Goal: Task Accomplishment & Management: Complete application form

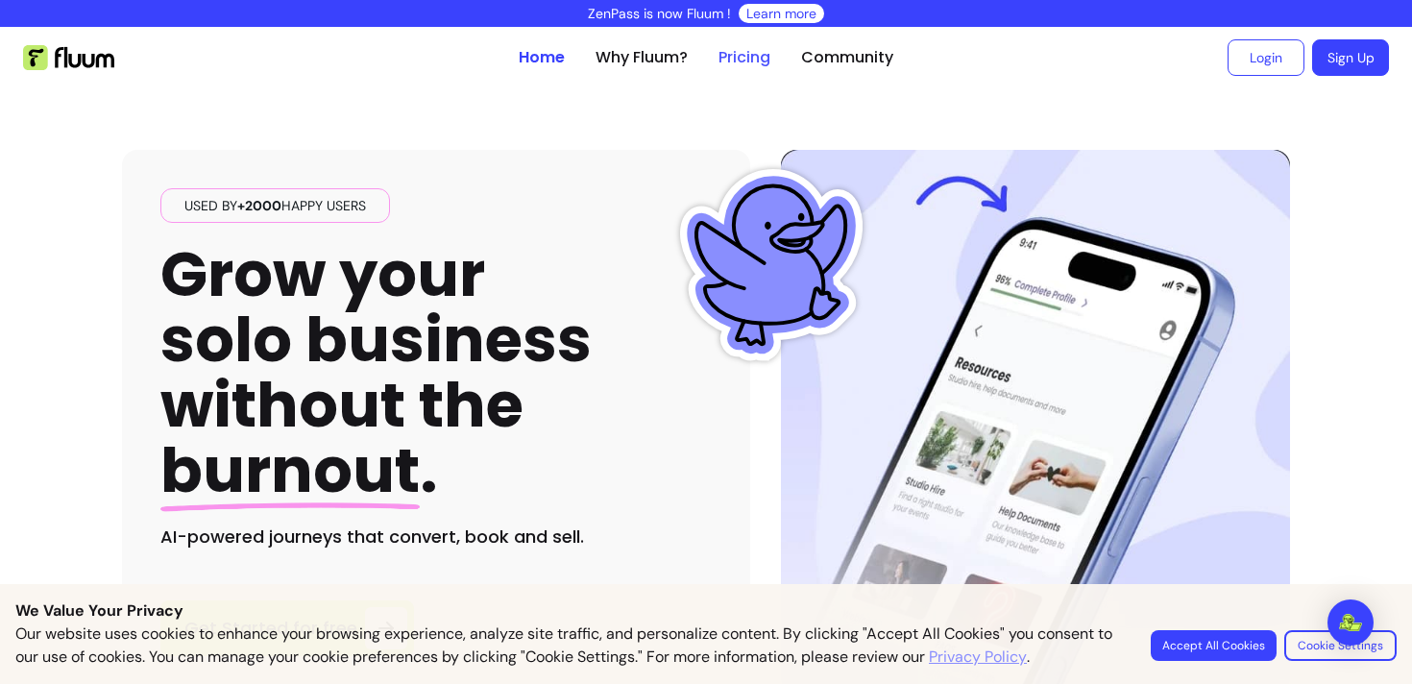
click at [734, 57] on link "Pricing" at bounding box center [745, 57] width 52 height 23
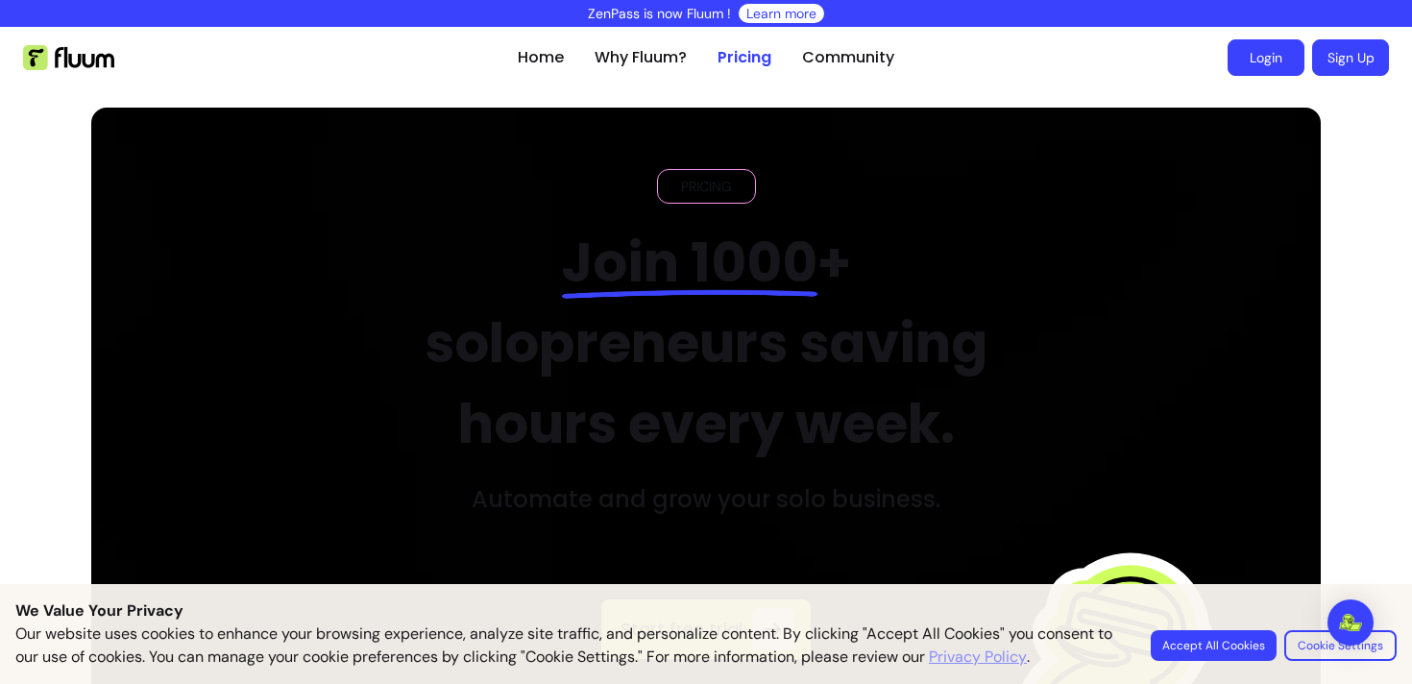
click at [1268, 69] on link "Login" at bounding box center [1266, 57] width 77 height 37
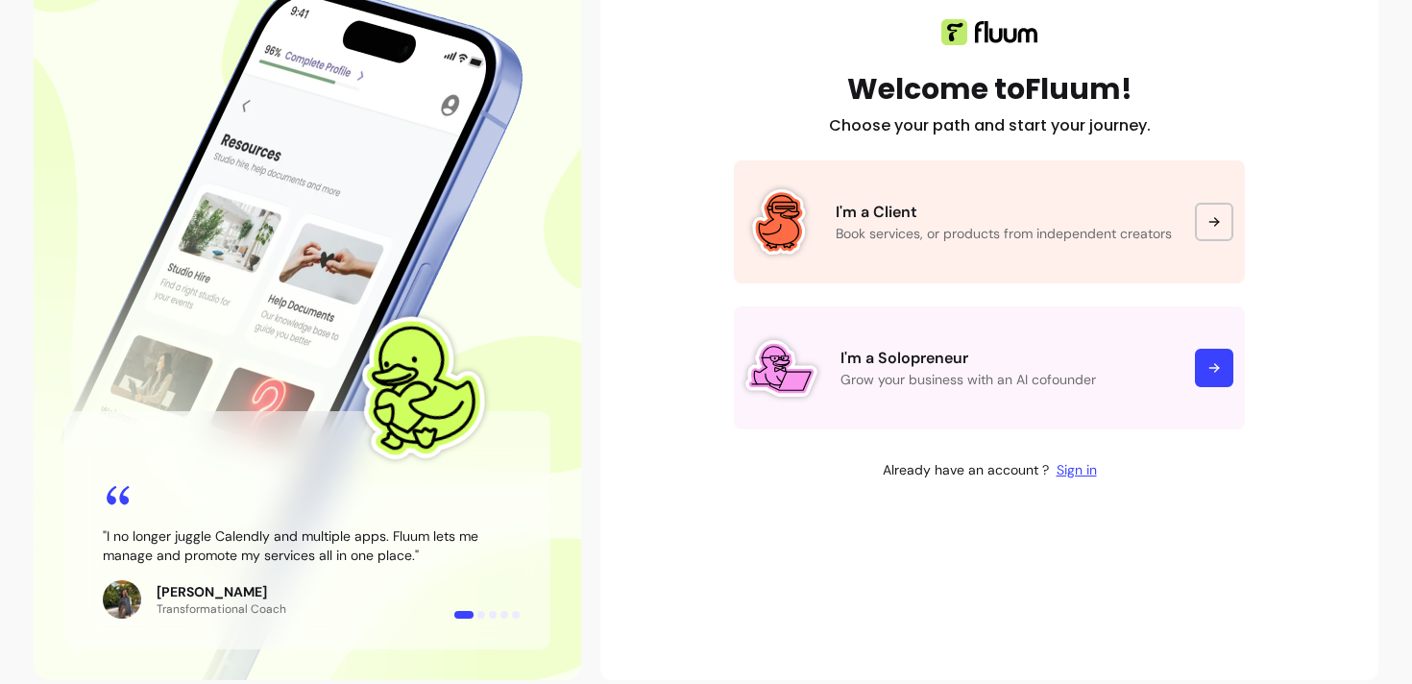
scroll to position [232, 0]
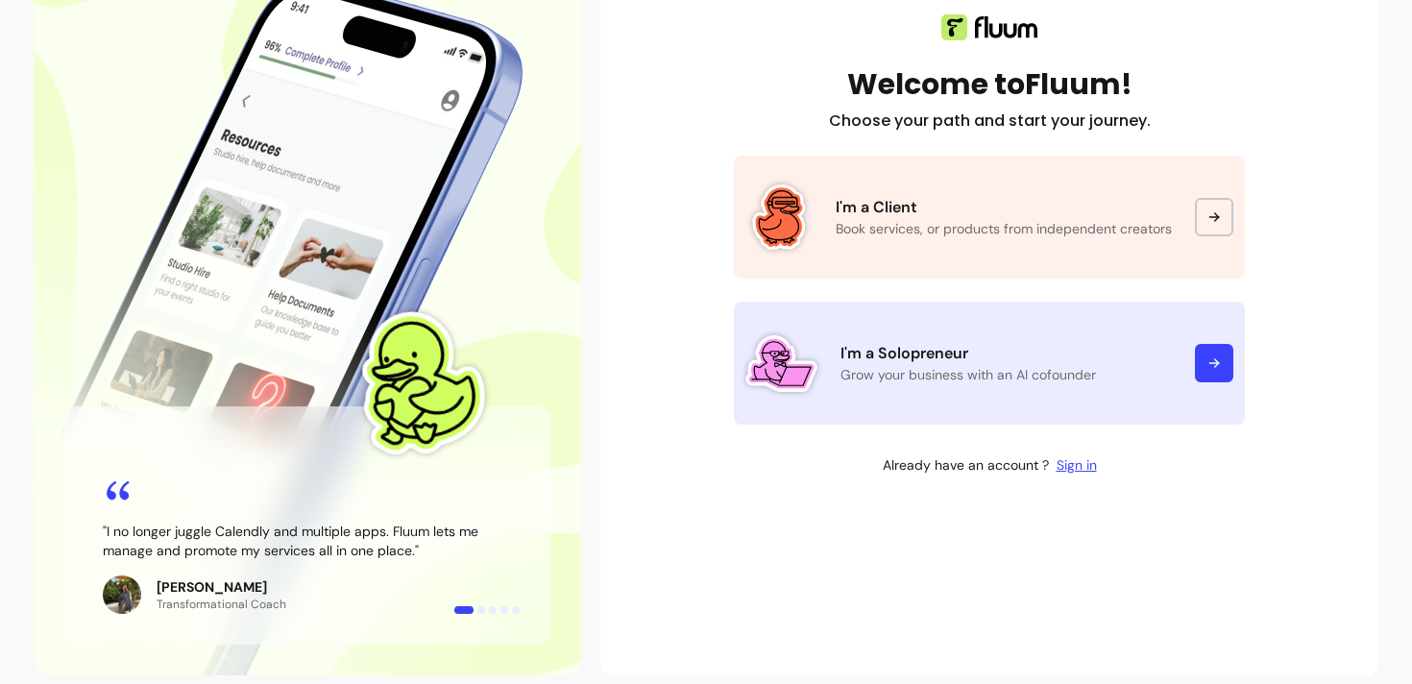
click at [913, 374] on p "Grow your business with an AI cofounder" at bounding box center [1006, 374] width 331 height 19
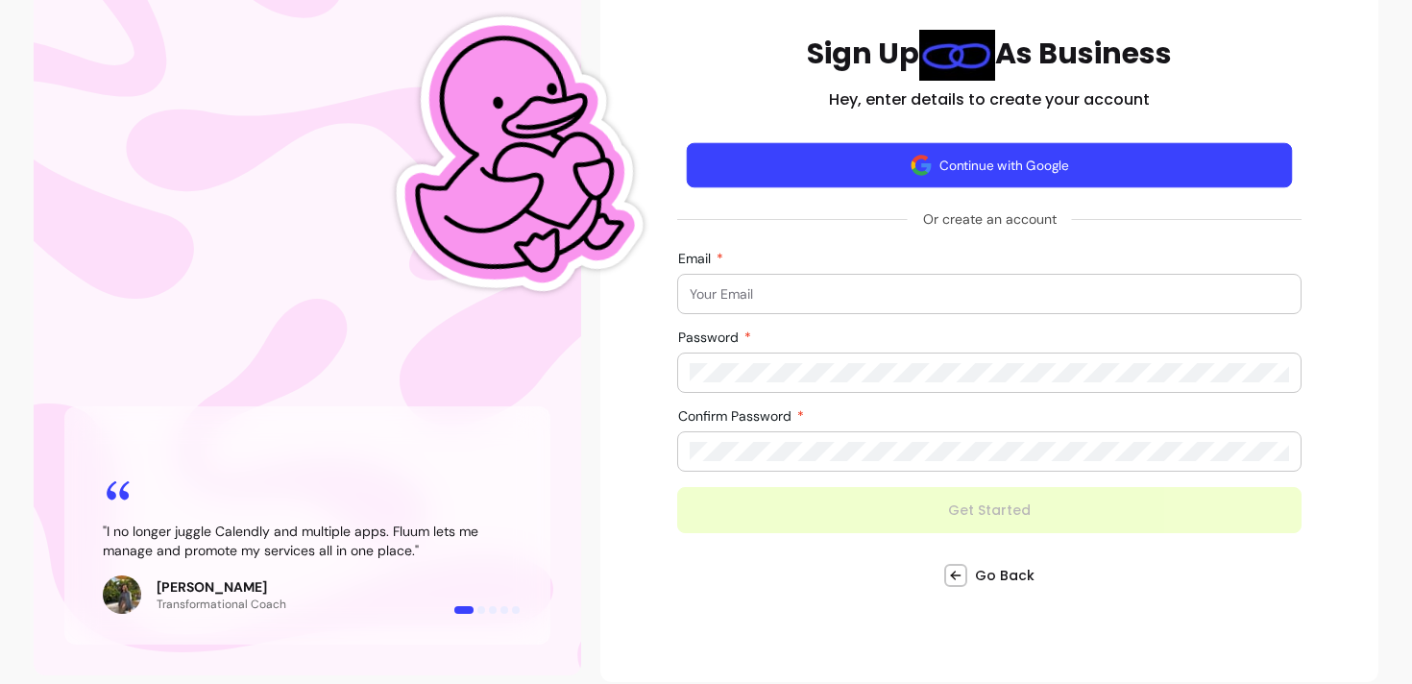
click at [881, 169] on button "Continue with Google" at bounding box center [990, 164] width 606 height 45
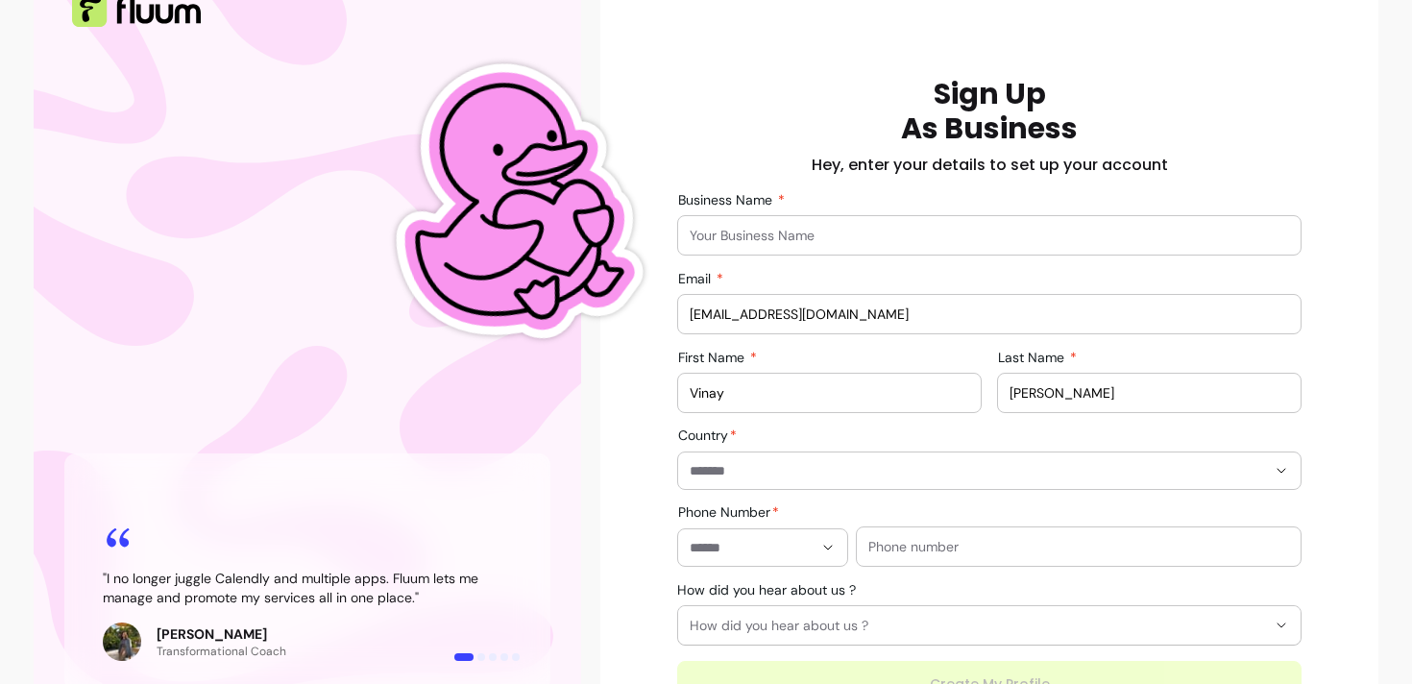
scroll to position [186, 0]
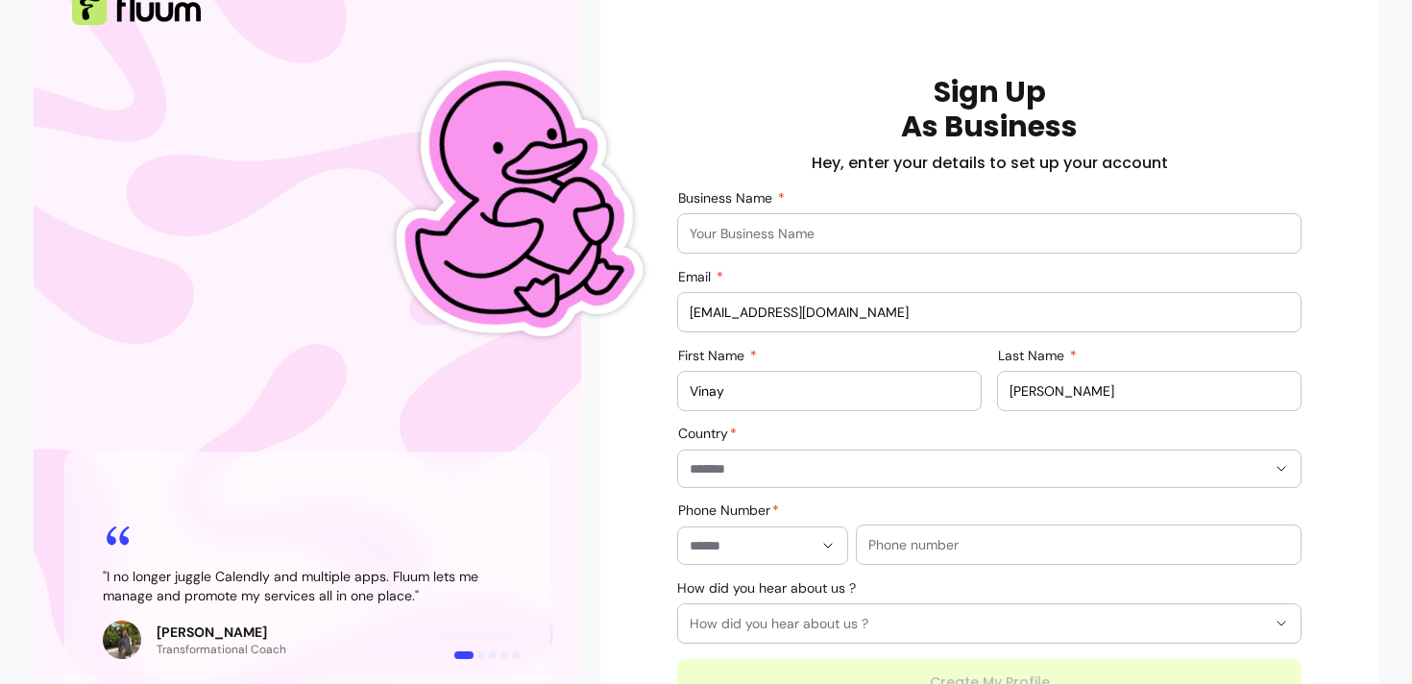
click at [745, 234] on input "Business Name" at bounding box center [990, 233] width 600 height 19
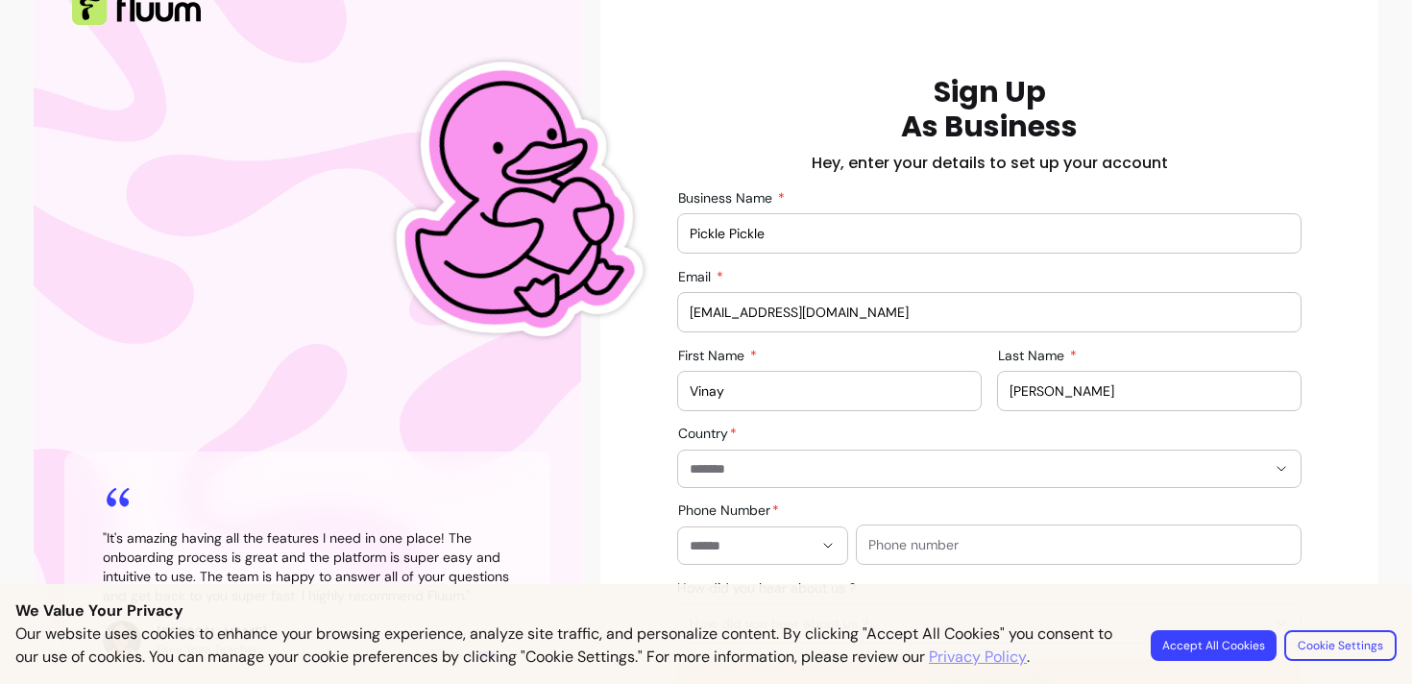
type input "Pickle Pickle"
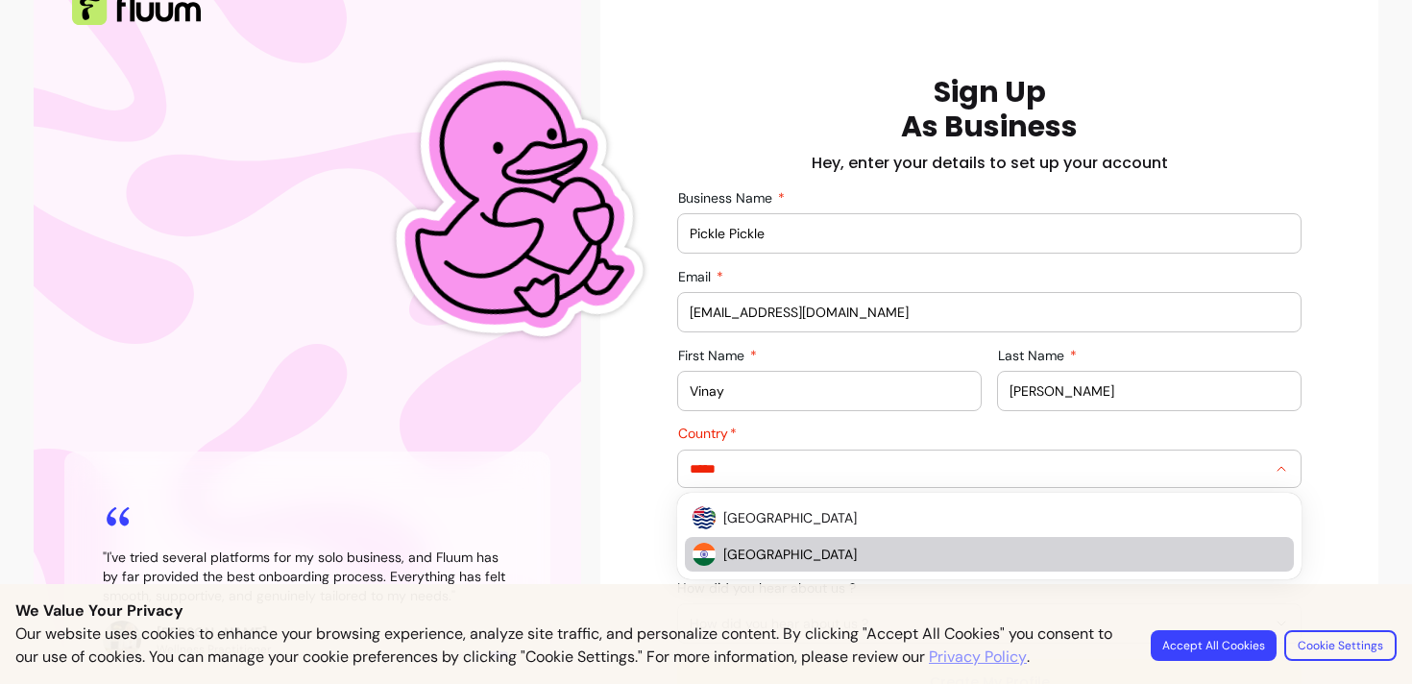
click at [750, 546] on span "India" at bounding box center [995, 554] width 544 height 19
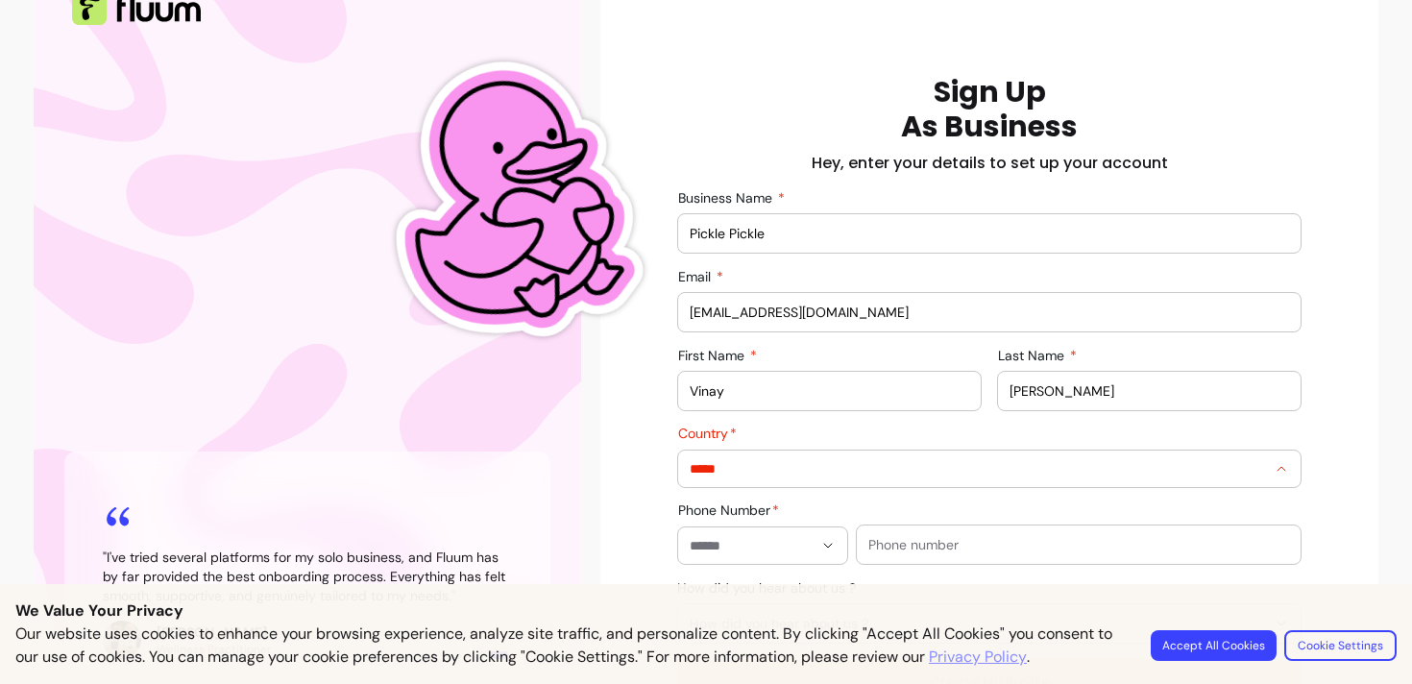
type input "*****"
type input "**********"
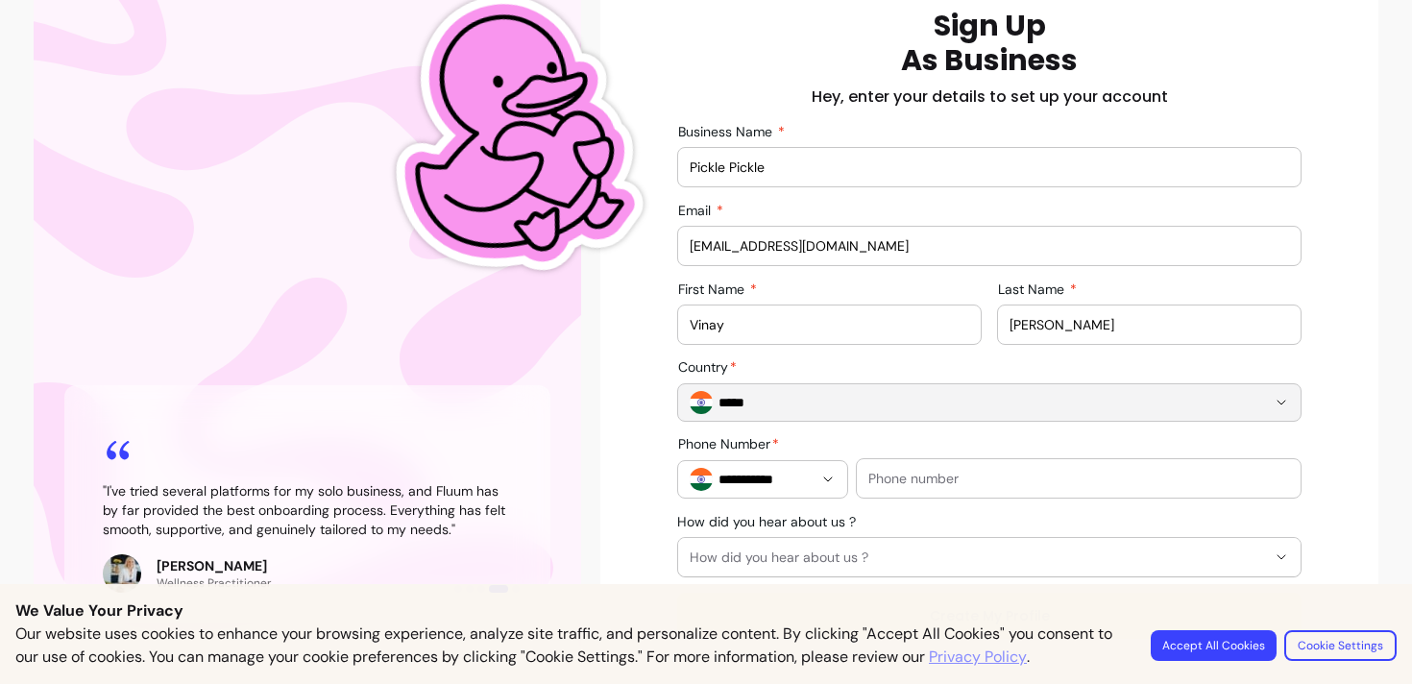
scroll to position [319, 0]
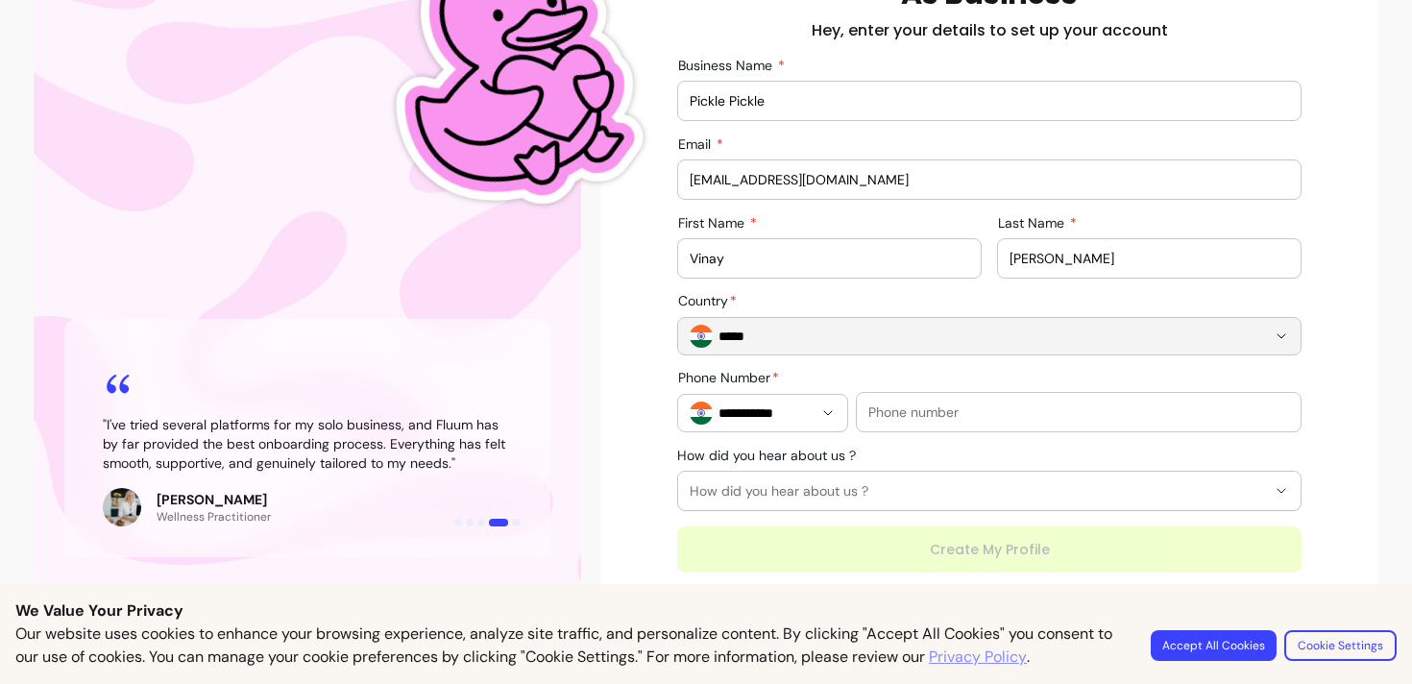
type input "*****"
click at [888, 411] on input "text" at bounding box center [1079, 412] width 421 height 19
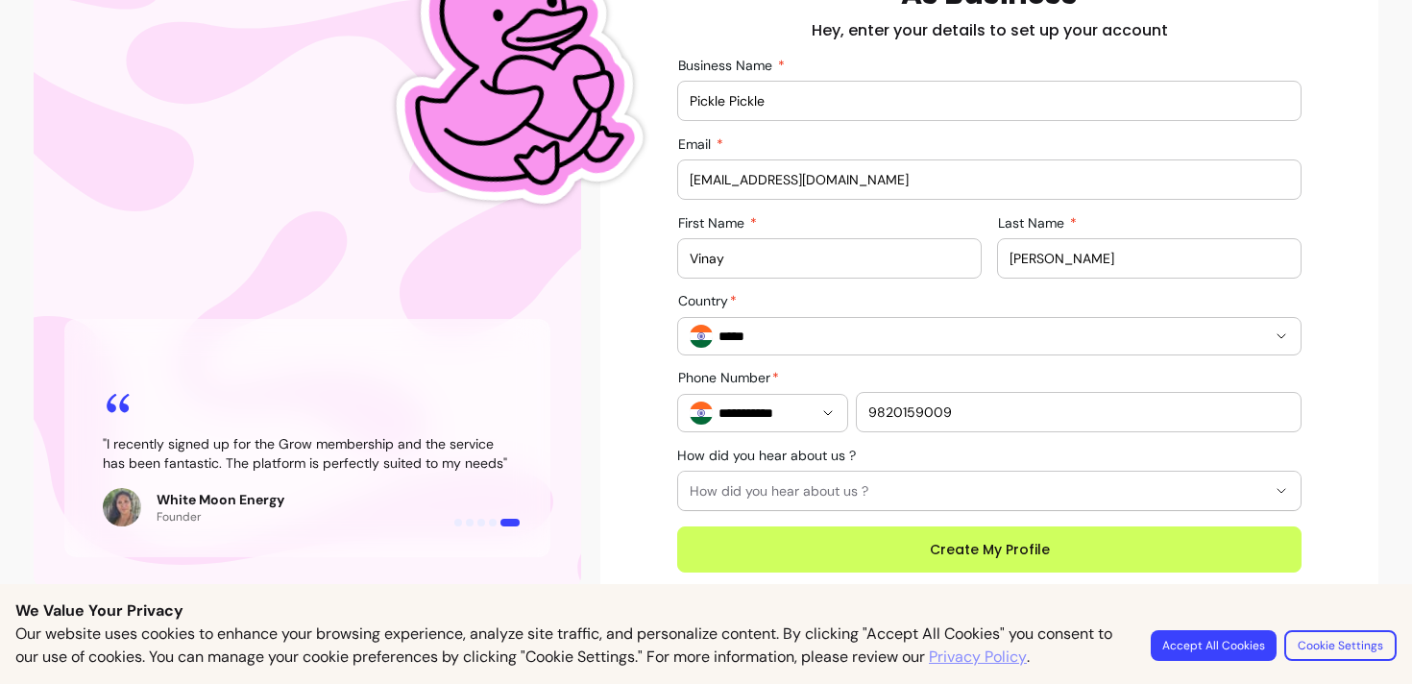
type input "9820159009"
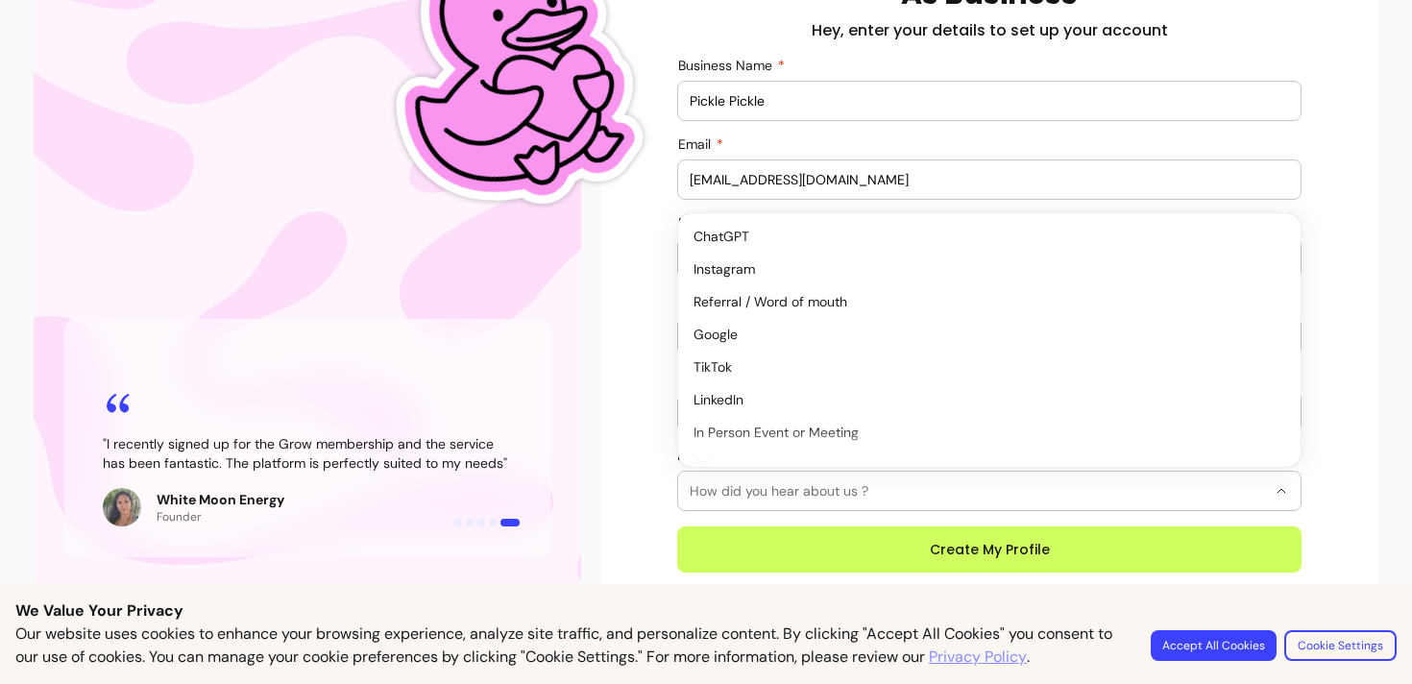
click at [814, 490] on span "How did you hear about us ?" at bounding box center [978, 490] width 576 height 19
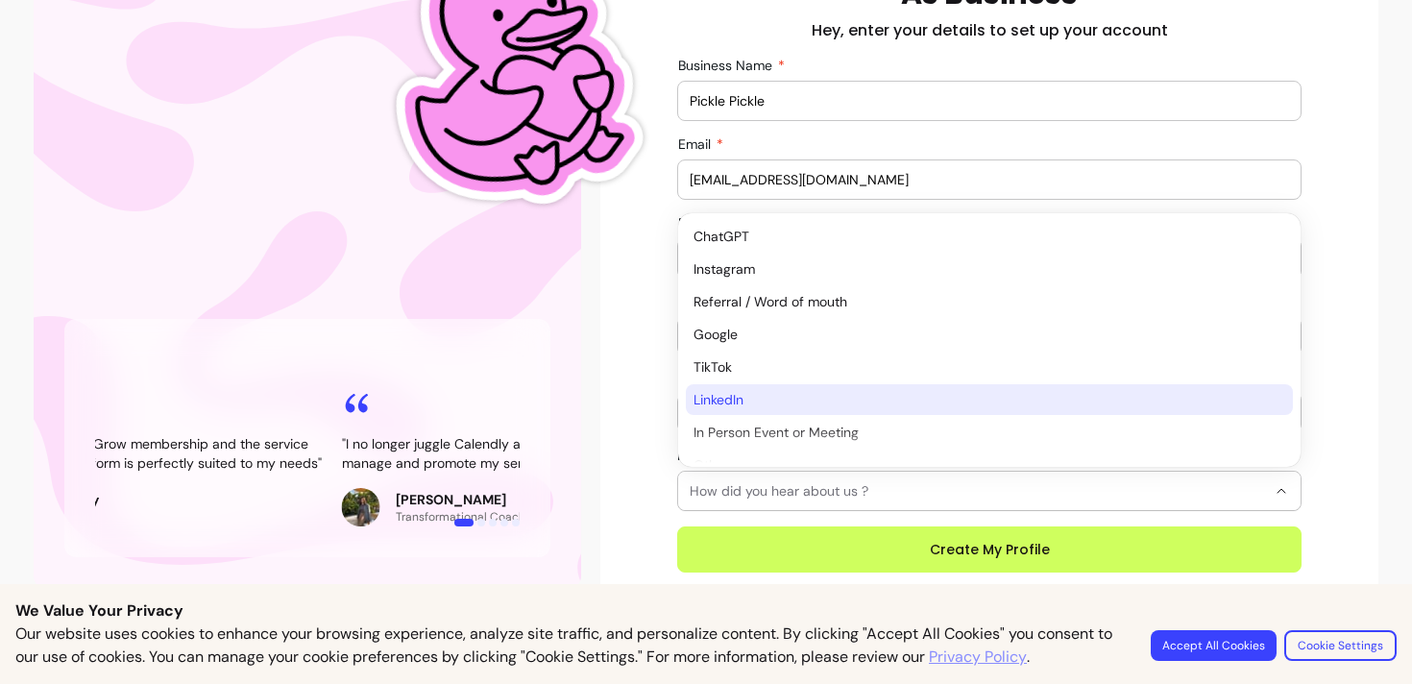
click at [795, 392] on span "LinkedIn" at bounding box center [980, 399] width 573 height 19
select select "********"
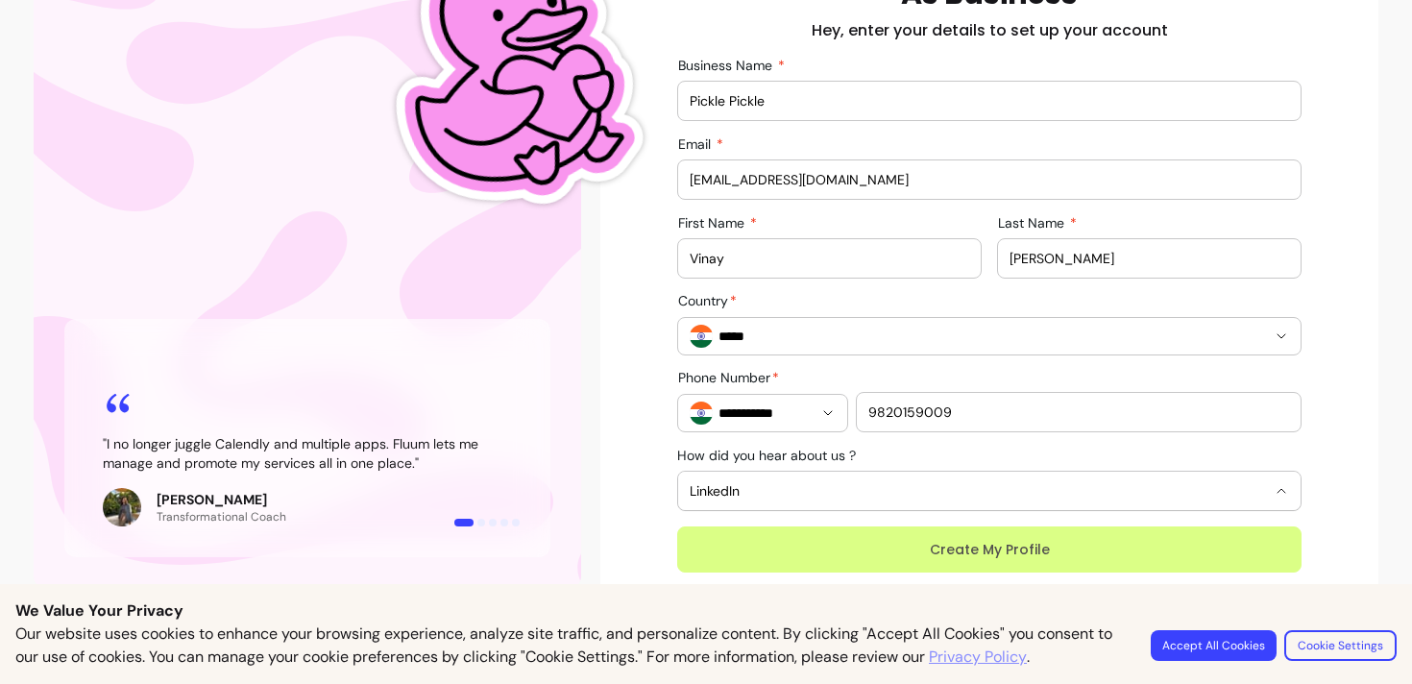
click at [879, 550] on button "Create My Profile" at bounding box center [989, 549] width 624 height 46
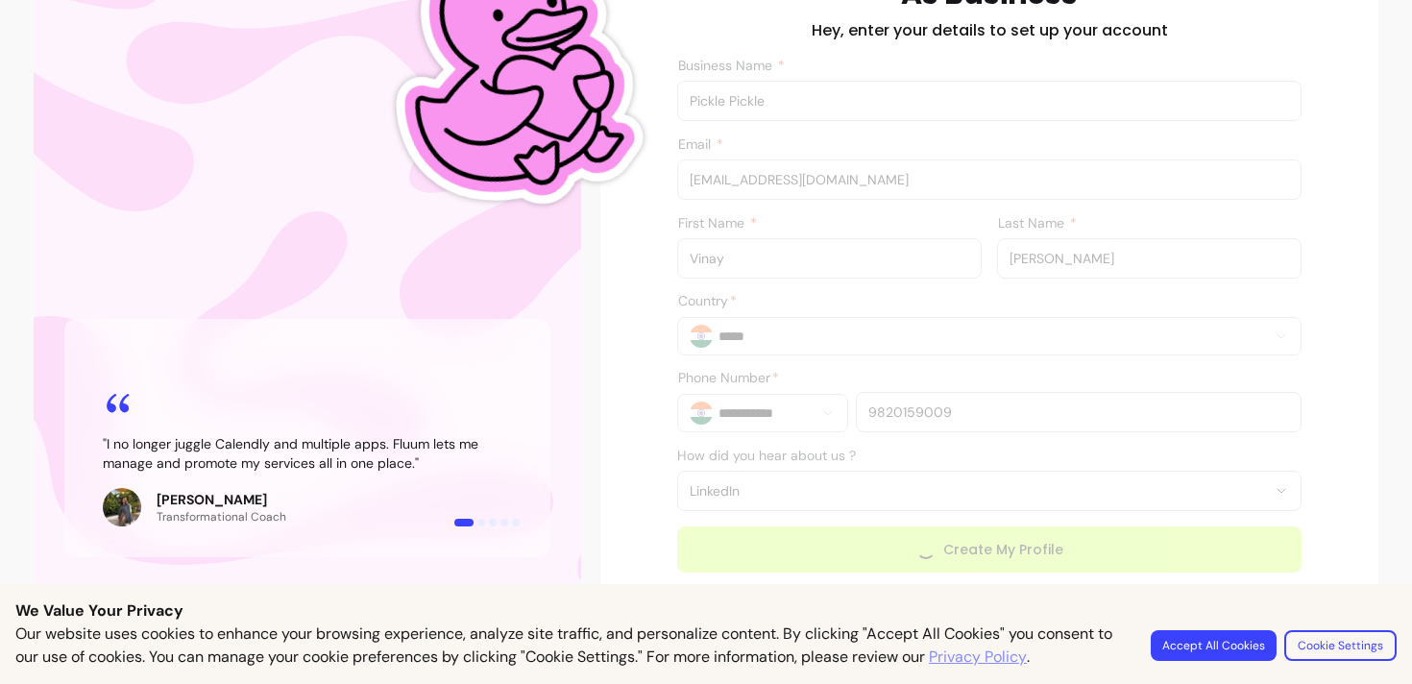
click at [1174, 644] on button "Accept All Cookies" at bounding box center [1214, 645] width 126 height 31
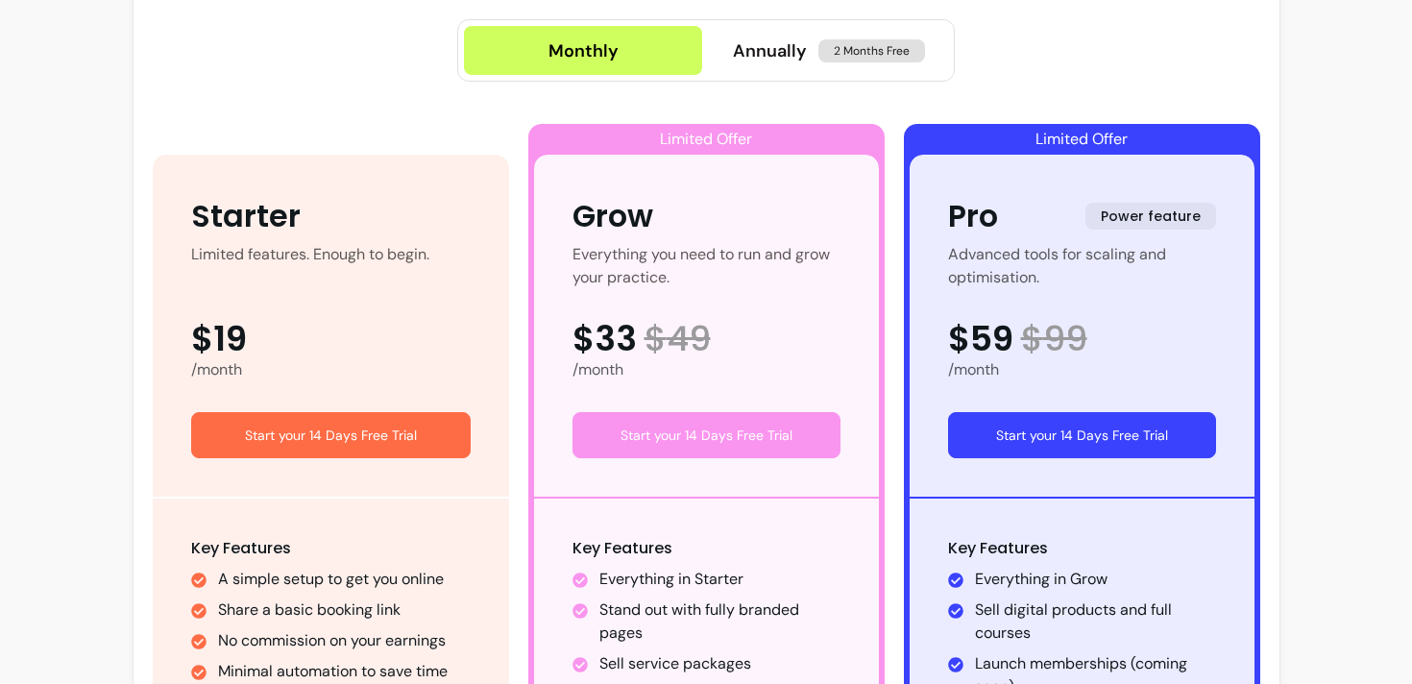
scroll to position [212, 0]
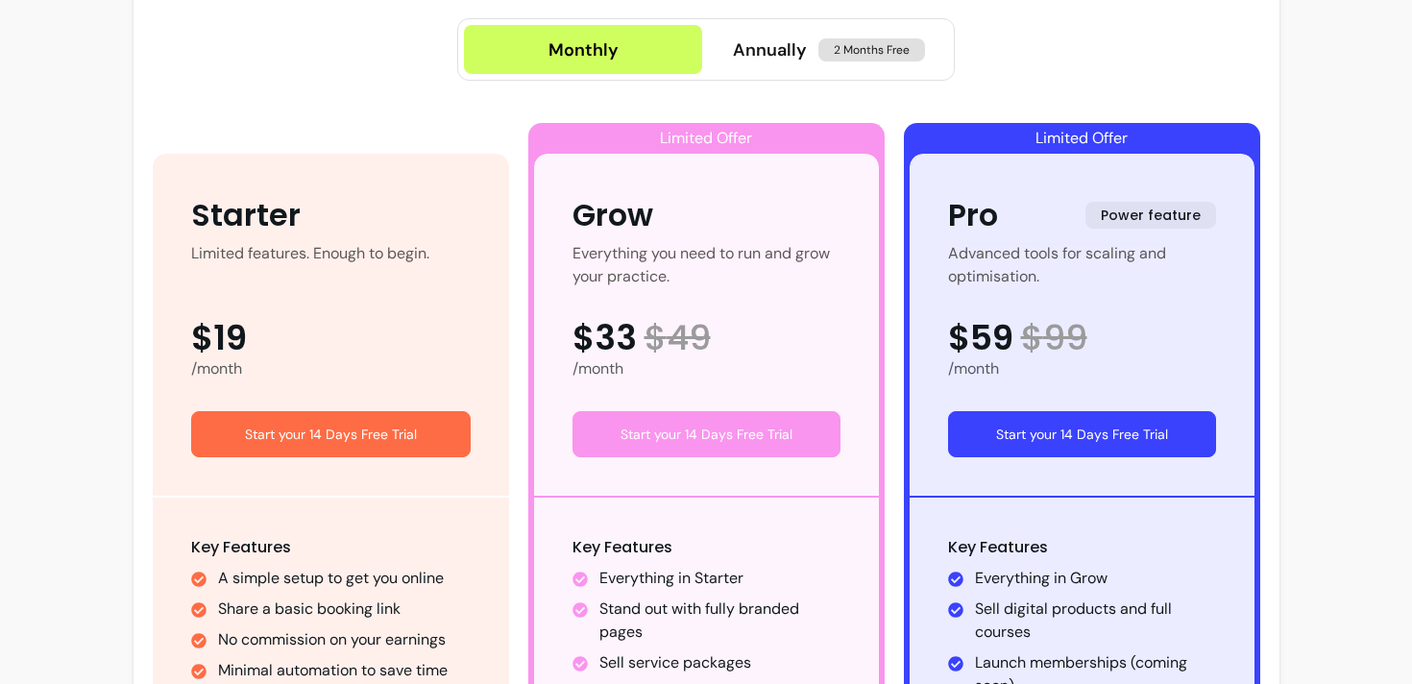
click at [395, 423] on button "Start your 14 Days Free Trial" at bounding box center [331, 434] width 280 height 46
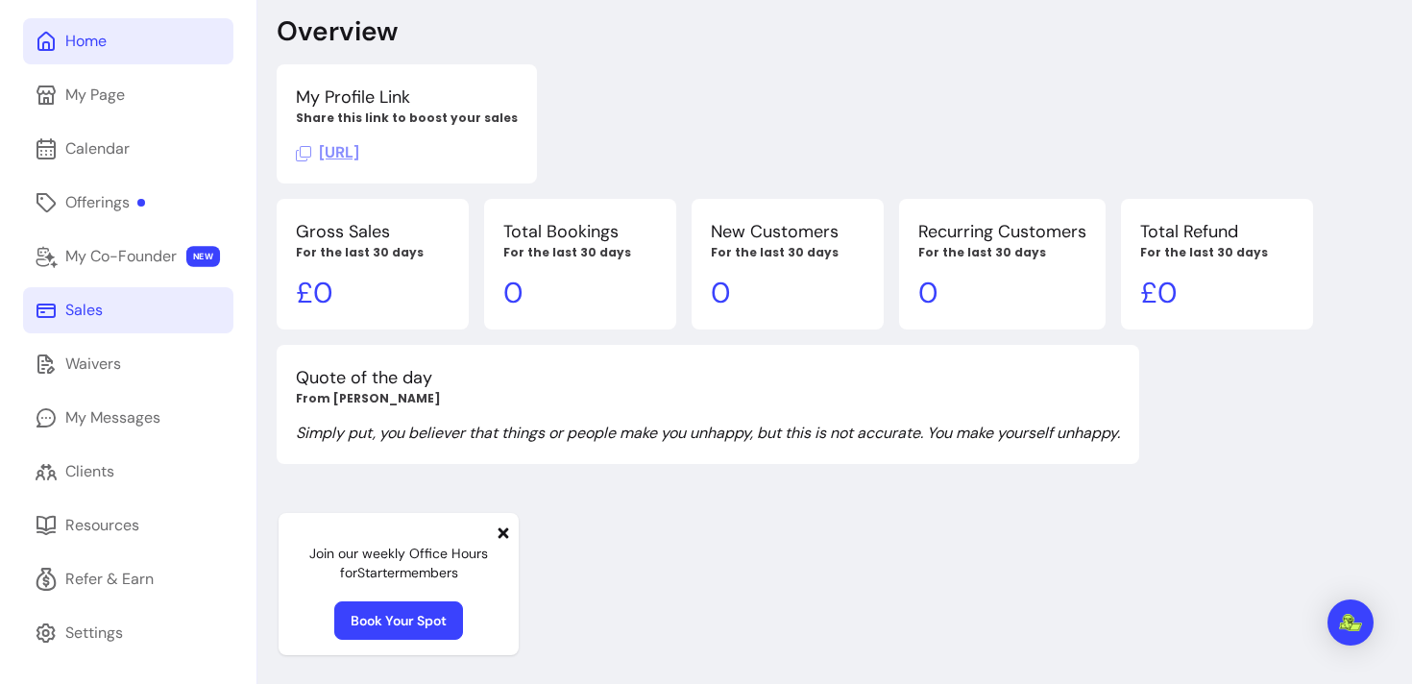
scroll to position [108, 0]
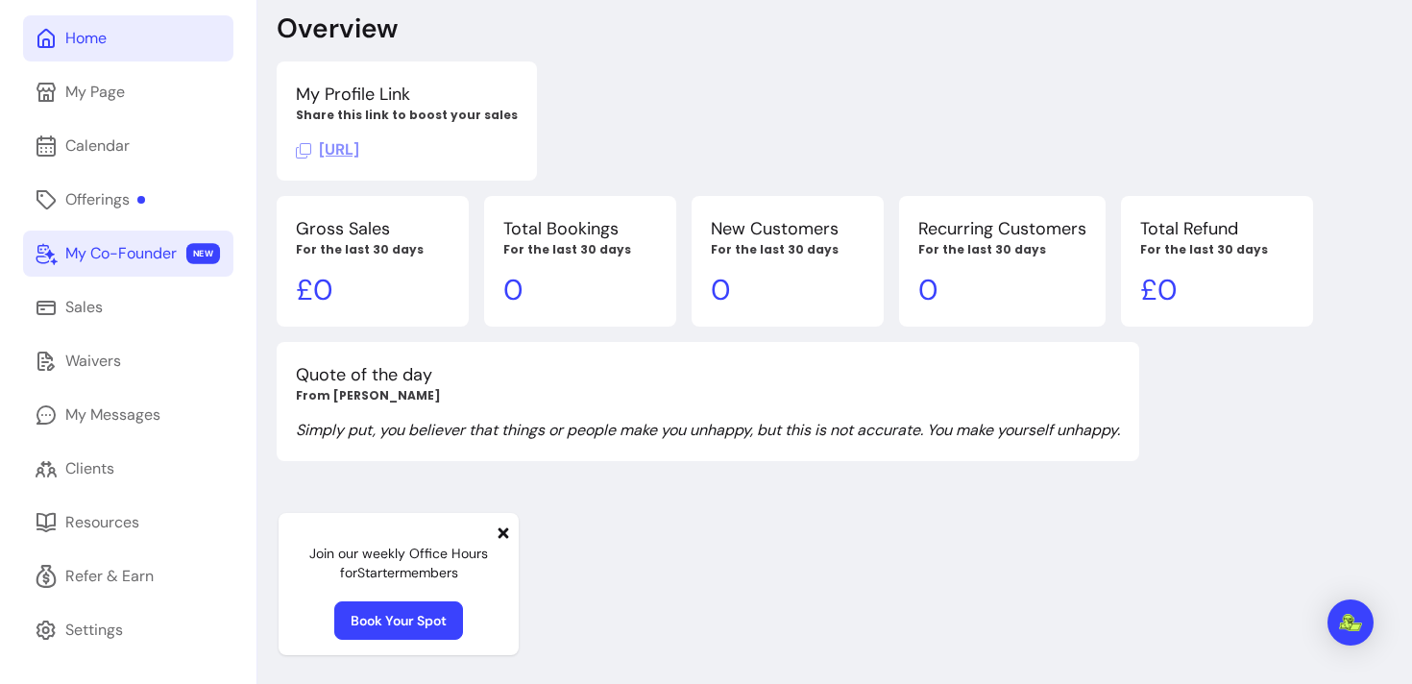
click at [104, 246] on div "My Co-Founder" at bounding box center [120, 253] width 111 height 23
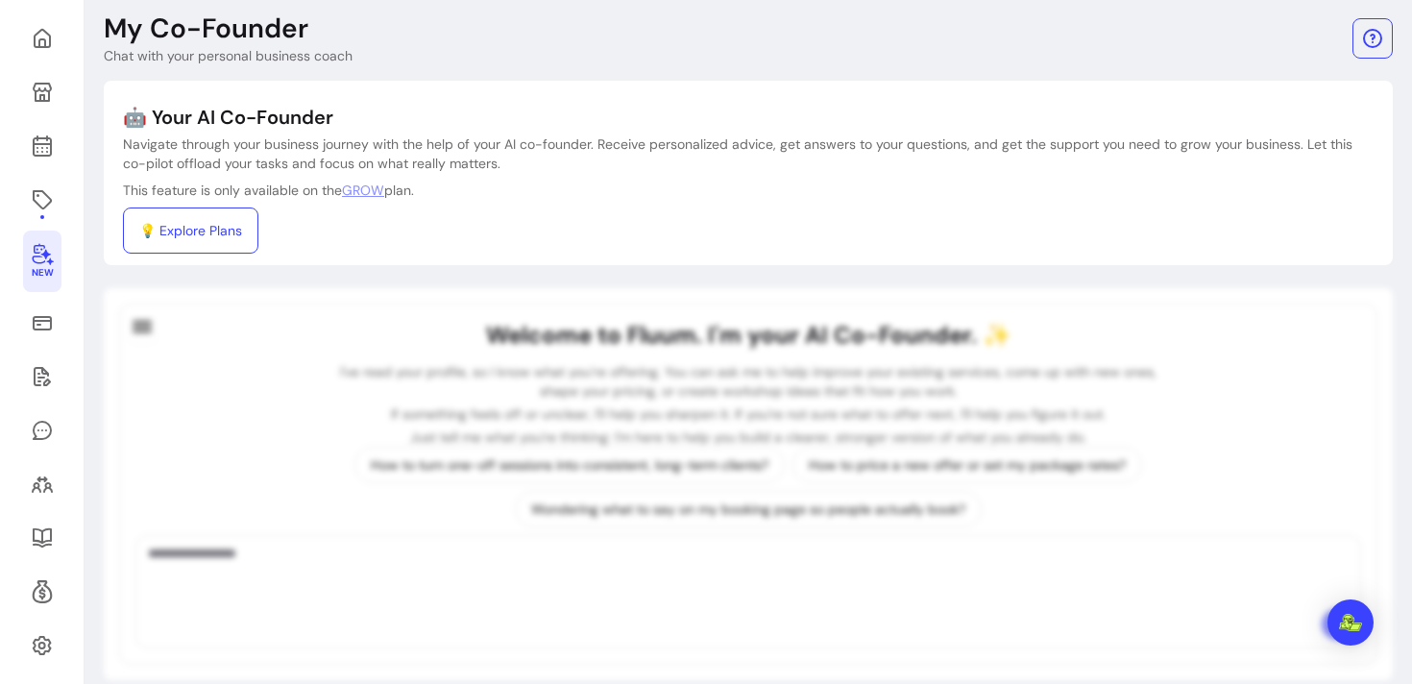
scroll to position [92, 0]
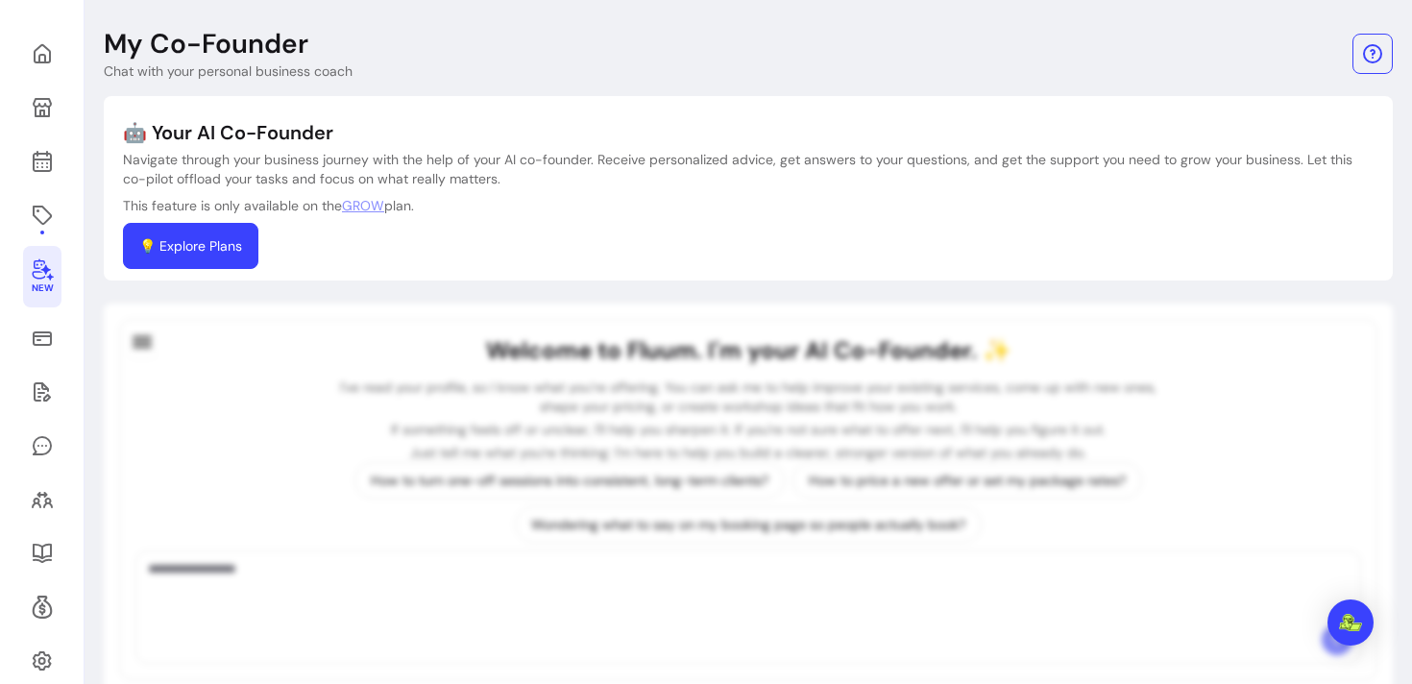
click at [233, 242] on link "💡 Explore Plans" at bounding box center [190, 246] width 135 height 46
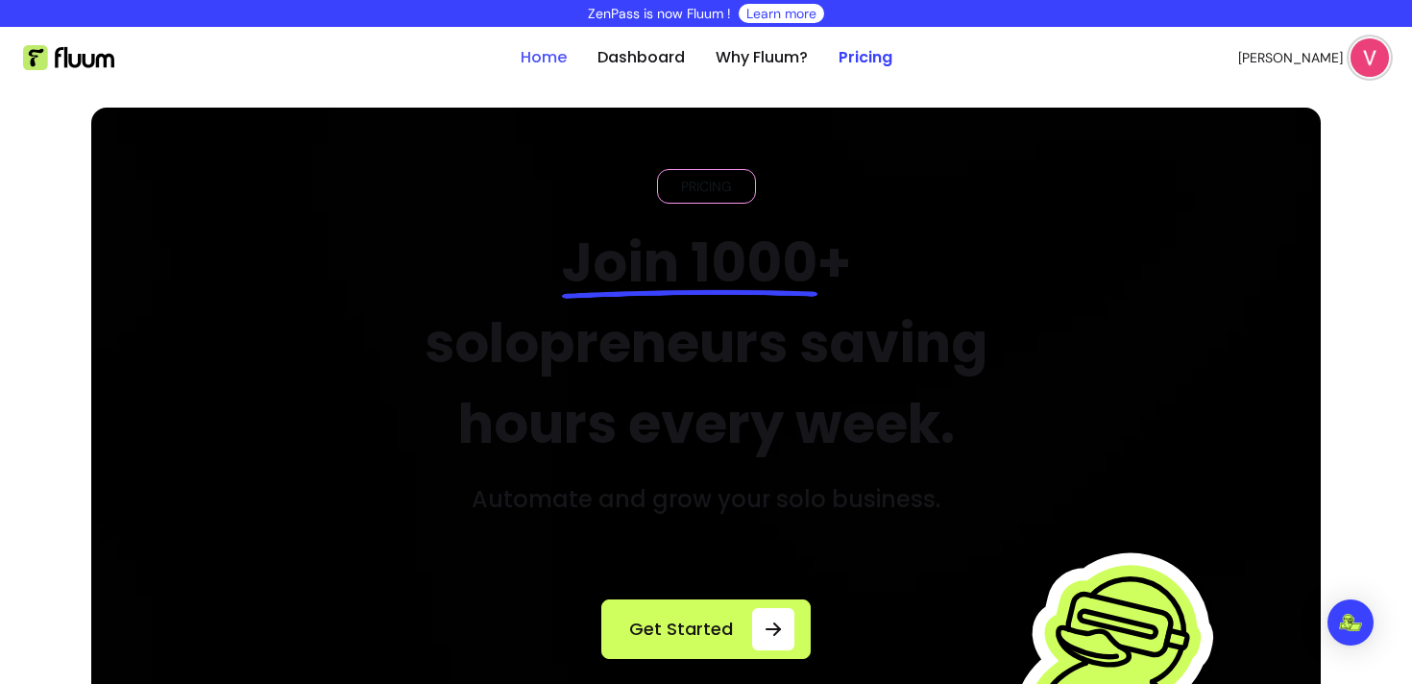
click at [553, 61] on link "Home" at bounding box center [544, 57] width 46 height 23
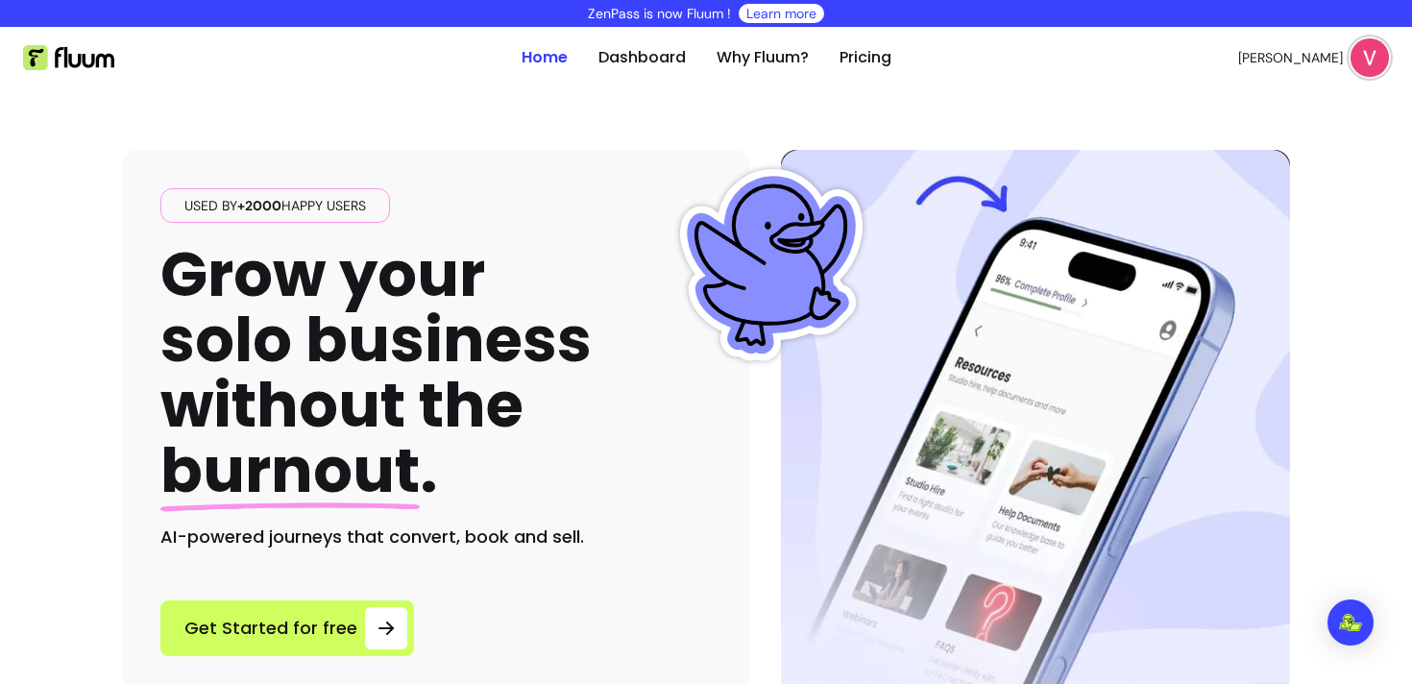
click at [1365, 54] on img at bounding box center [1370, 57] width 38 height 38
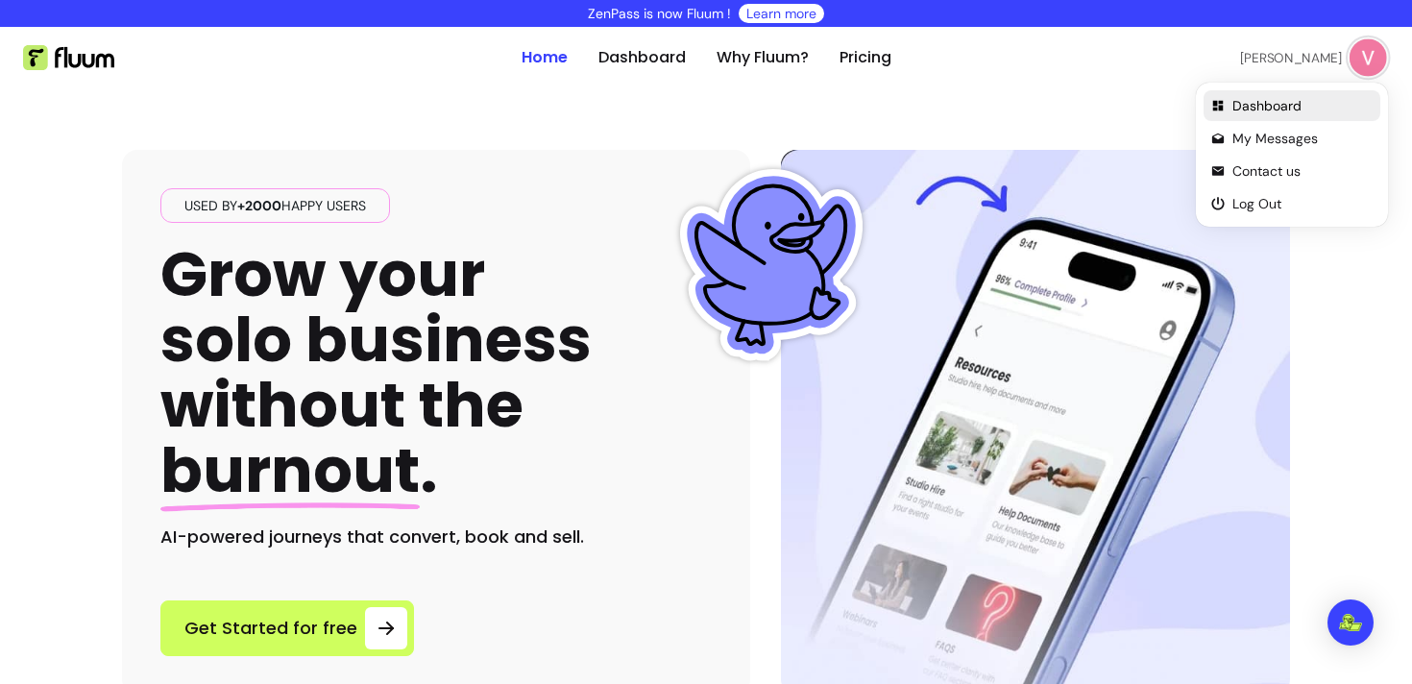
click at [1285, 107] on span "Dashboard" at bounding box center [1303, 105] width 140 height 19
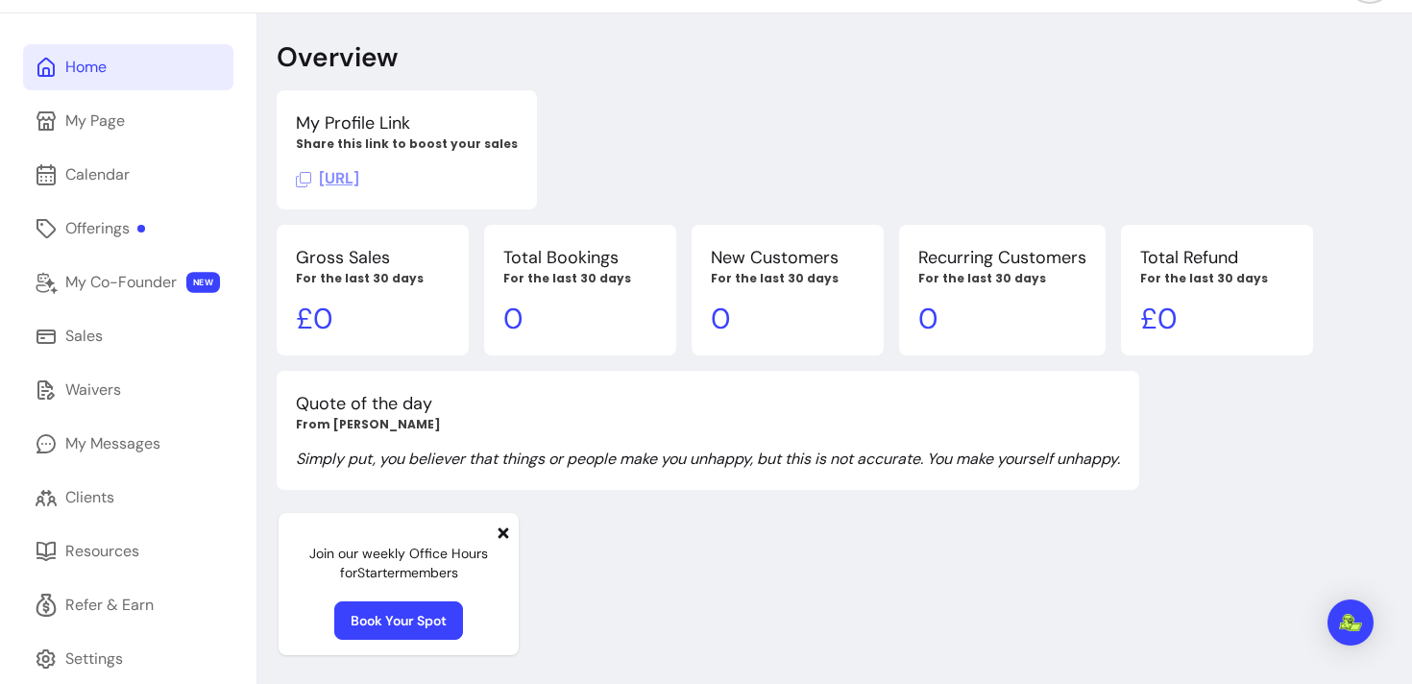
scroll to position [108, 0]
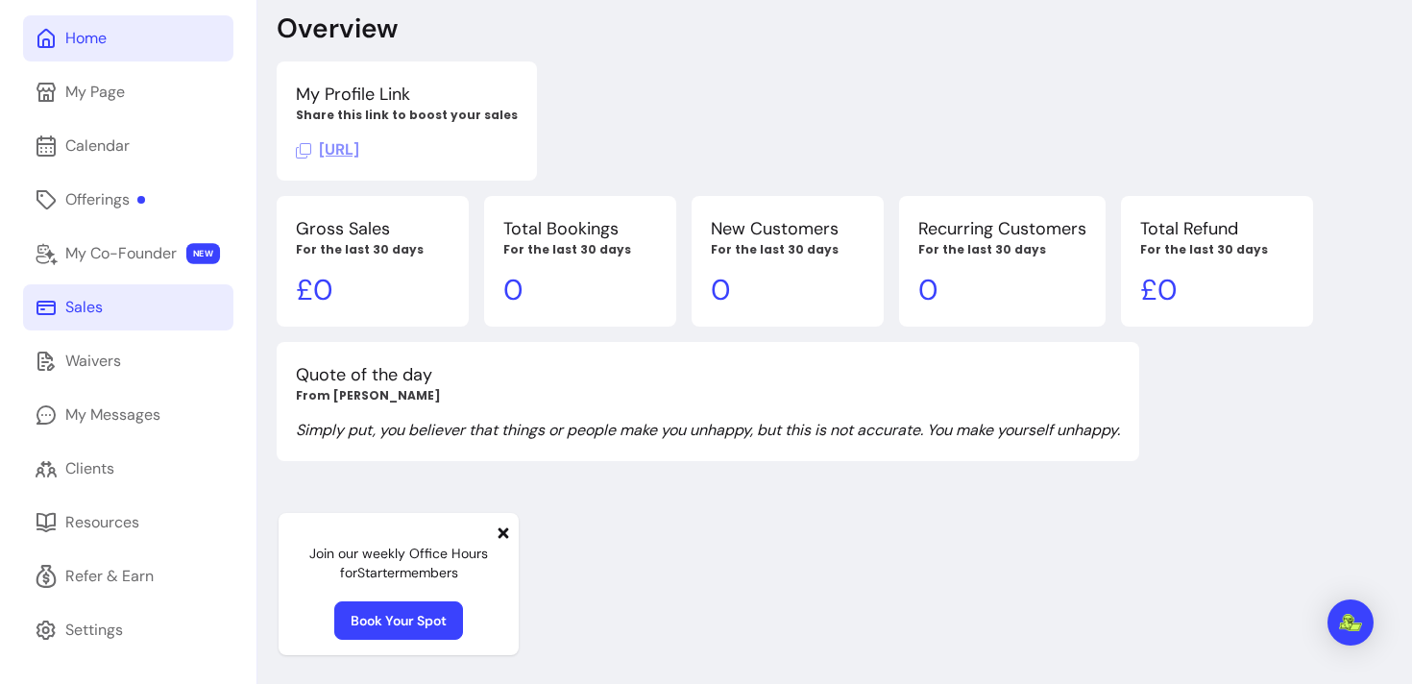
click at [90, 304] on div "Sales" at bounding box center [83, 307] width 37 height 23
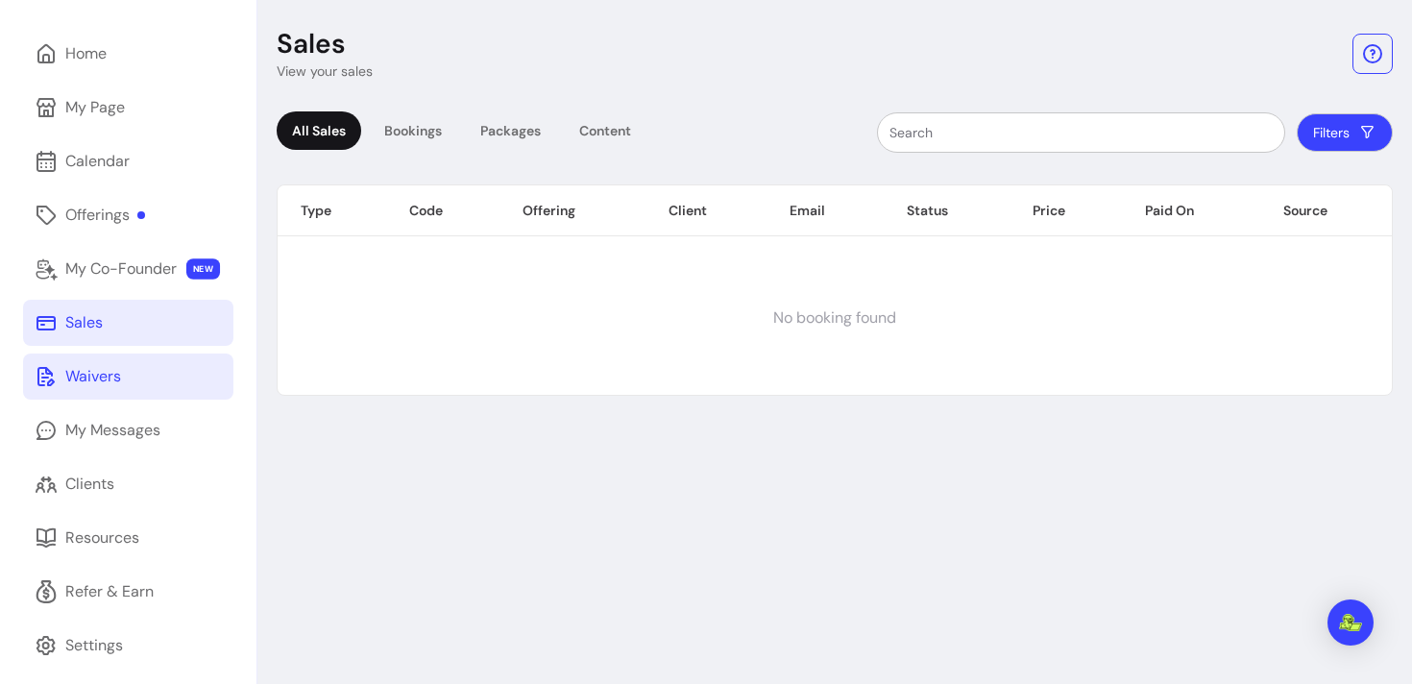
click at [85, 361] on link "Waivers" at bounding box center [128, 377] width 210 height 46
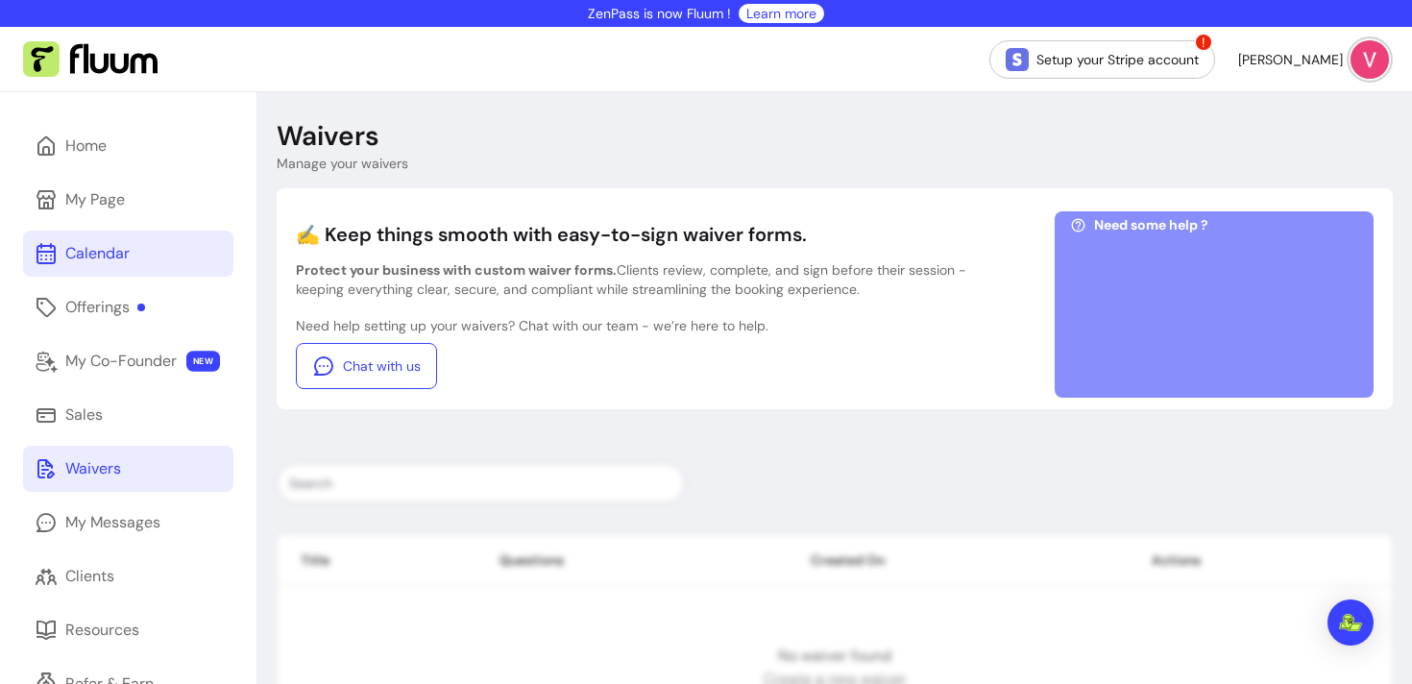
click at [84, 255] on div "Calendar" at bounding box center [97, 253] width 64 height 23
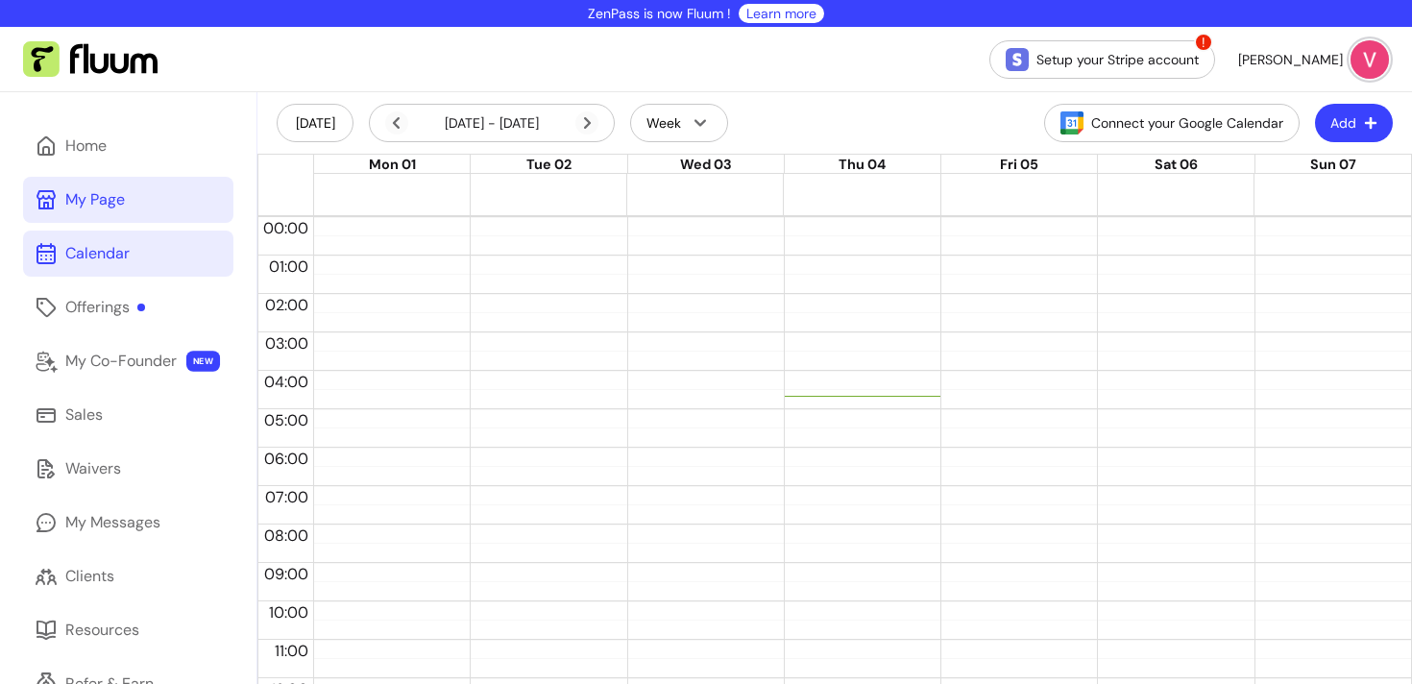
click at [97, 206] on div "My Page" at bounding box center [95, 199] width 60 height 23
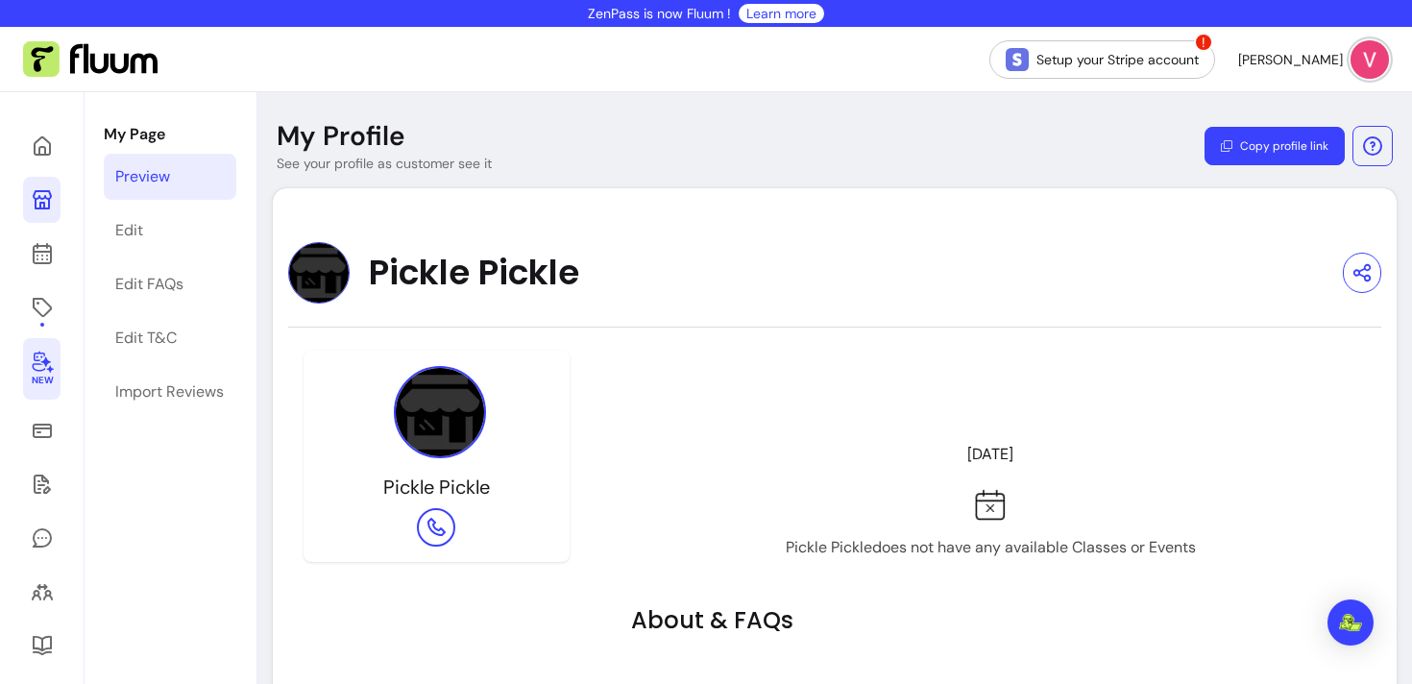
click at [49, 372] on icon at bounding box center [42, 363] width 21 height 22
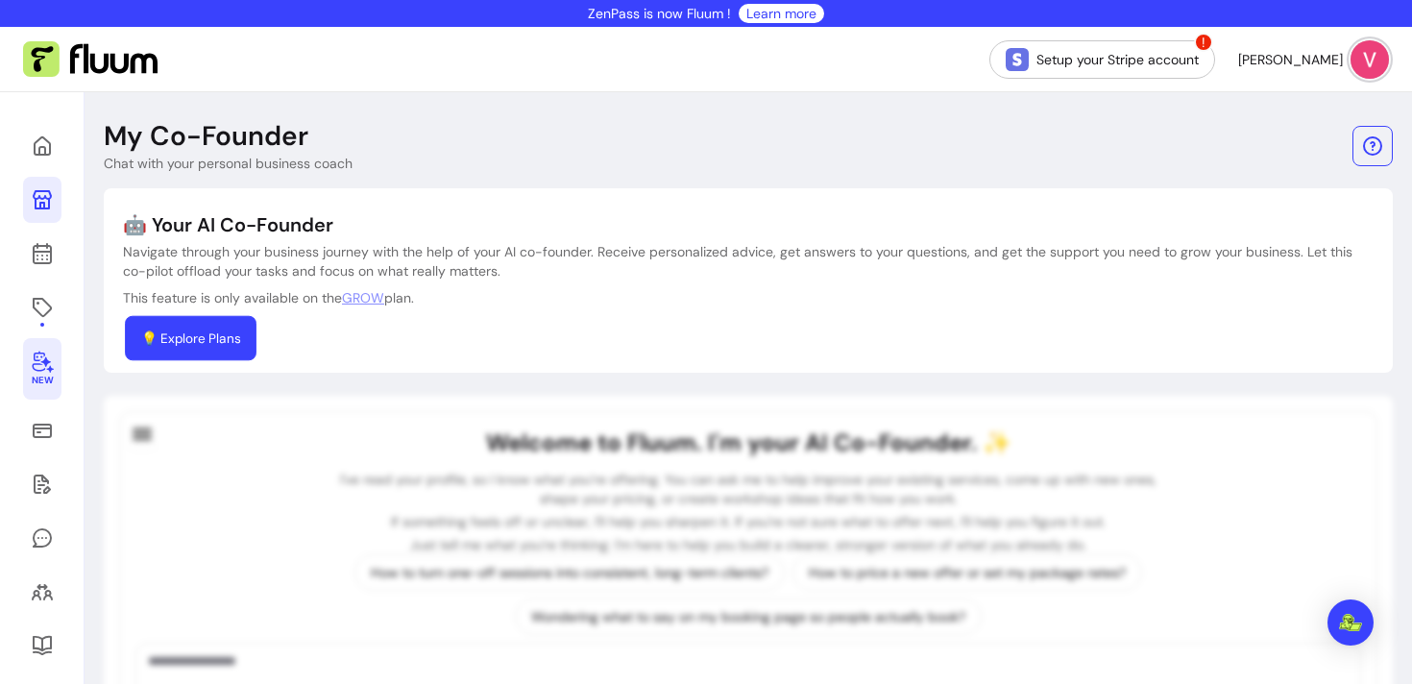
click at [212, 350] on link "💡 Explore Plans" at bounding box center [191, 338] width 132 height 45
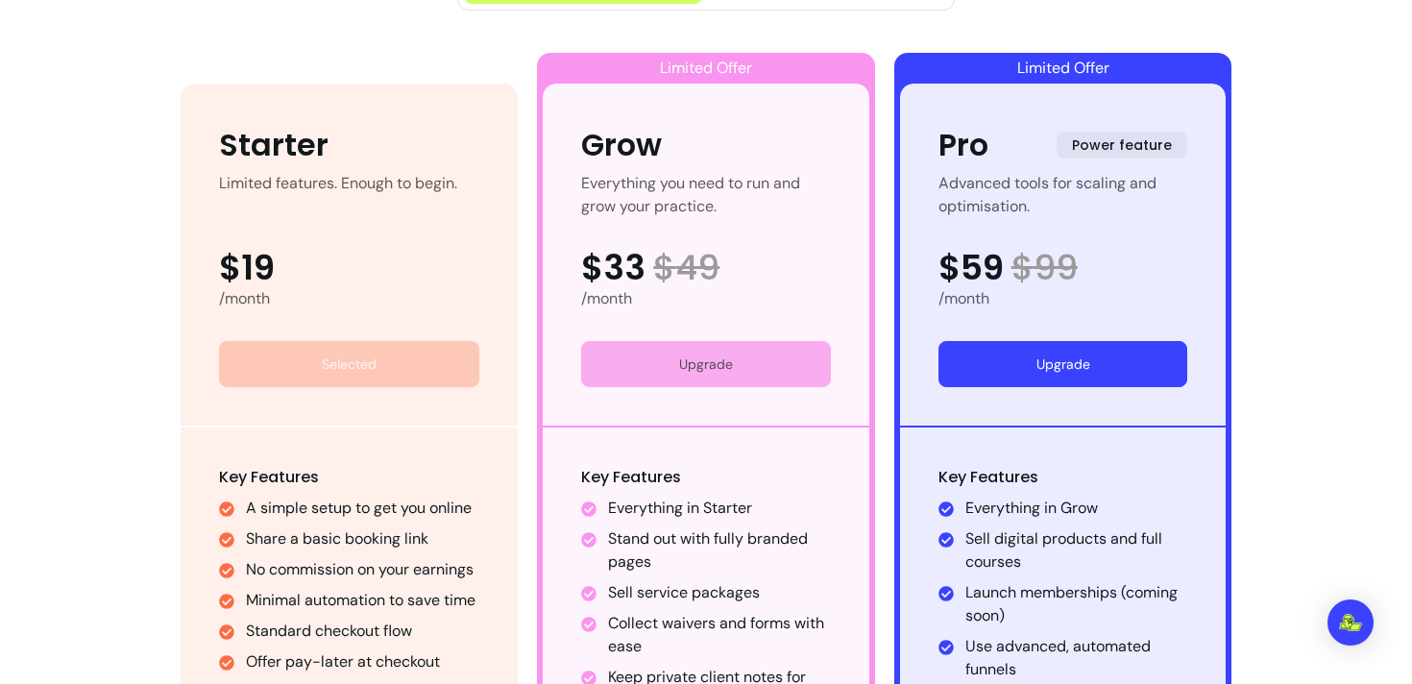
scroll to position [1056, 0]
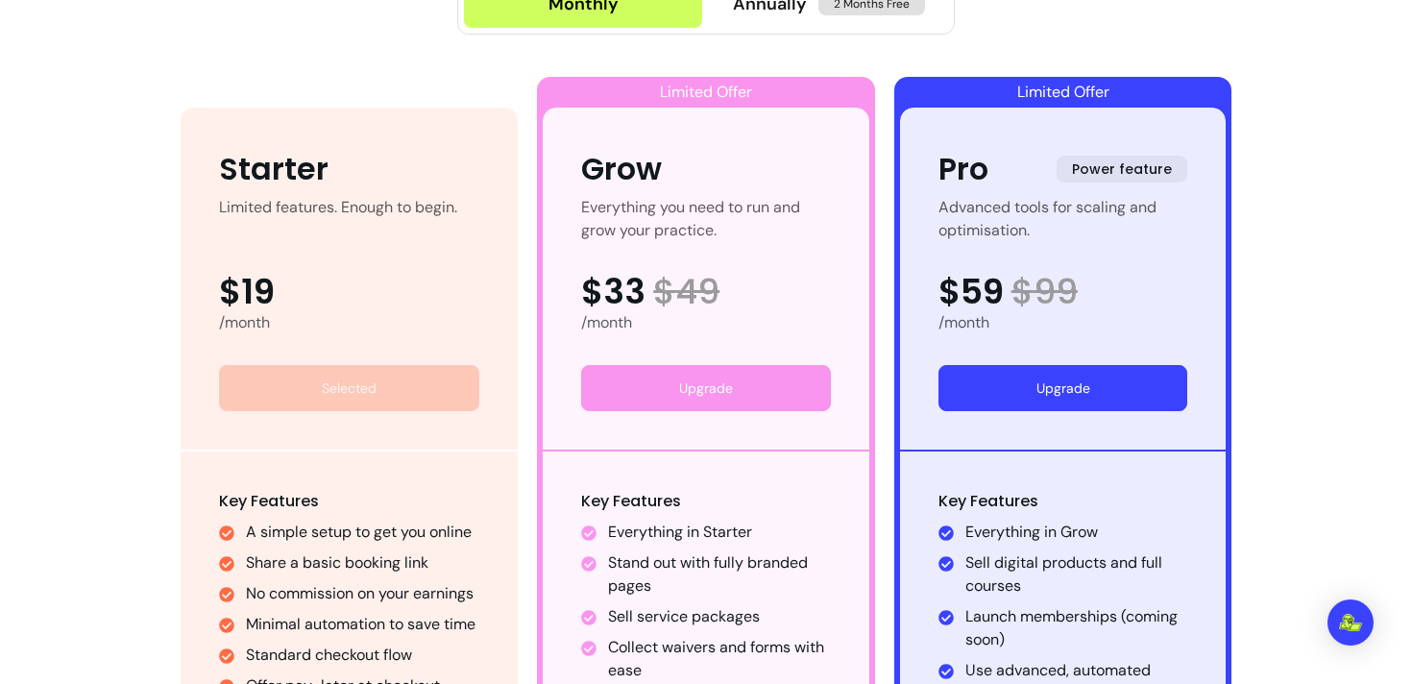
drag, startPoint x: 700, startPoint y: 383, endPoint x: 637, endPoint y: 332, distance: 81.3
click at [637, 332] on div "Grow Everything you need to run and grow your practice. $33 $ 49 /month Upgrade" at bounding box center [706, 279] width 327 height 342
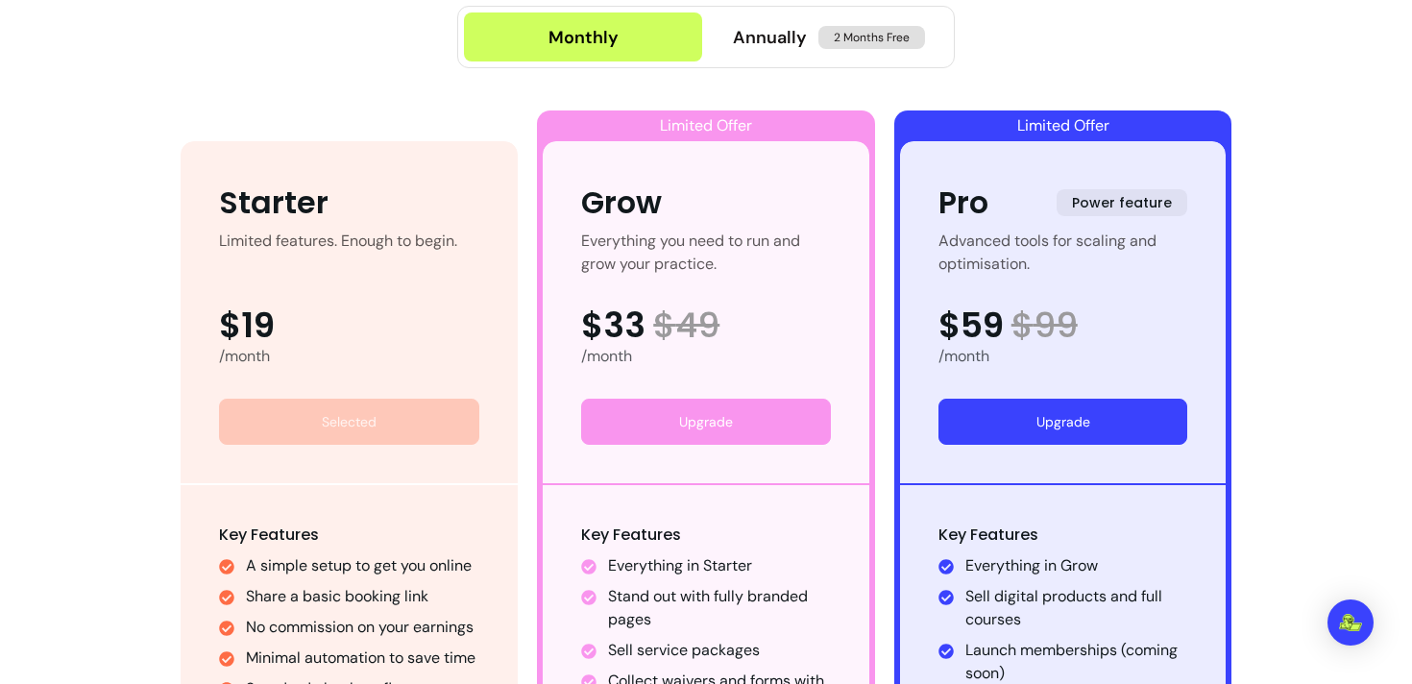
scroll to position [999, 0]
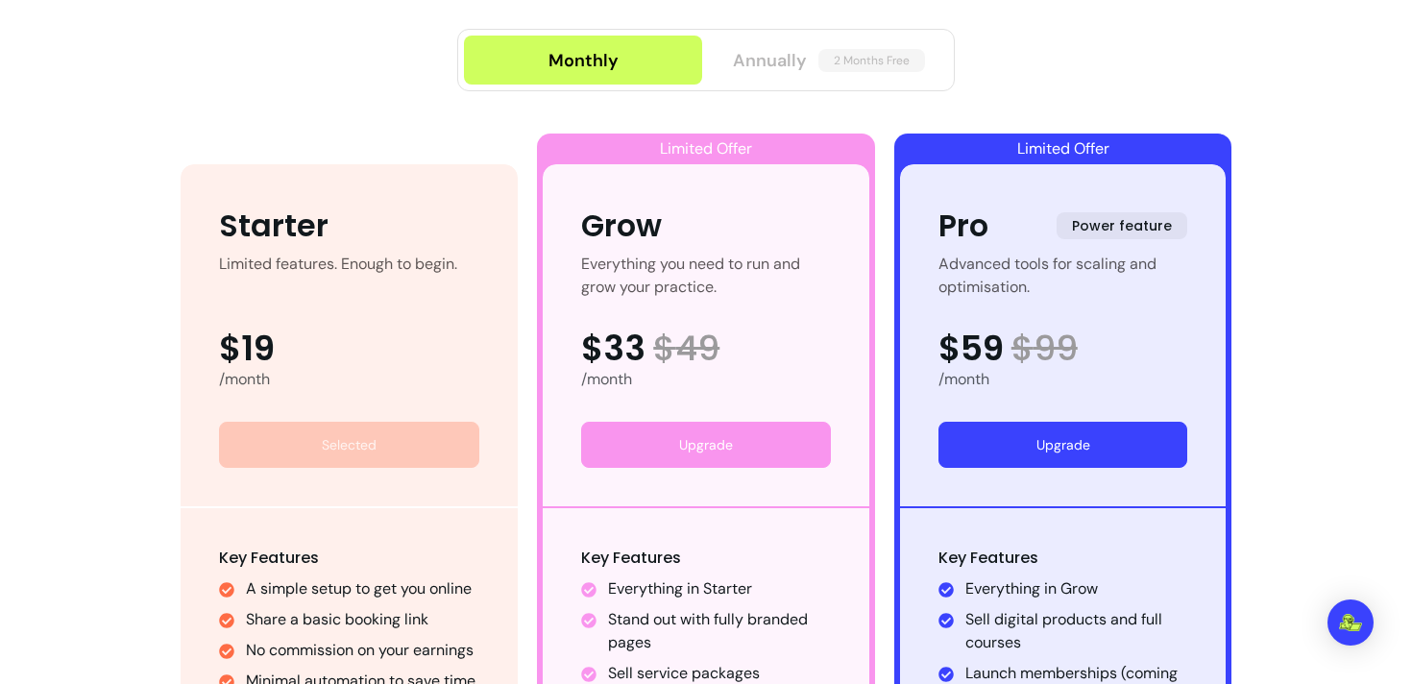
click at [736, 69] on span "Annually" at bounding box center [770, 60] width 74 height 27
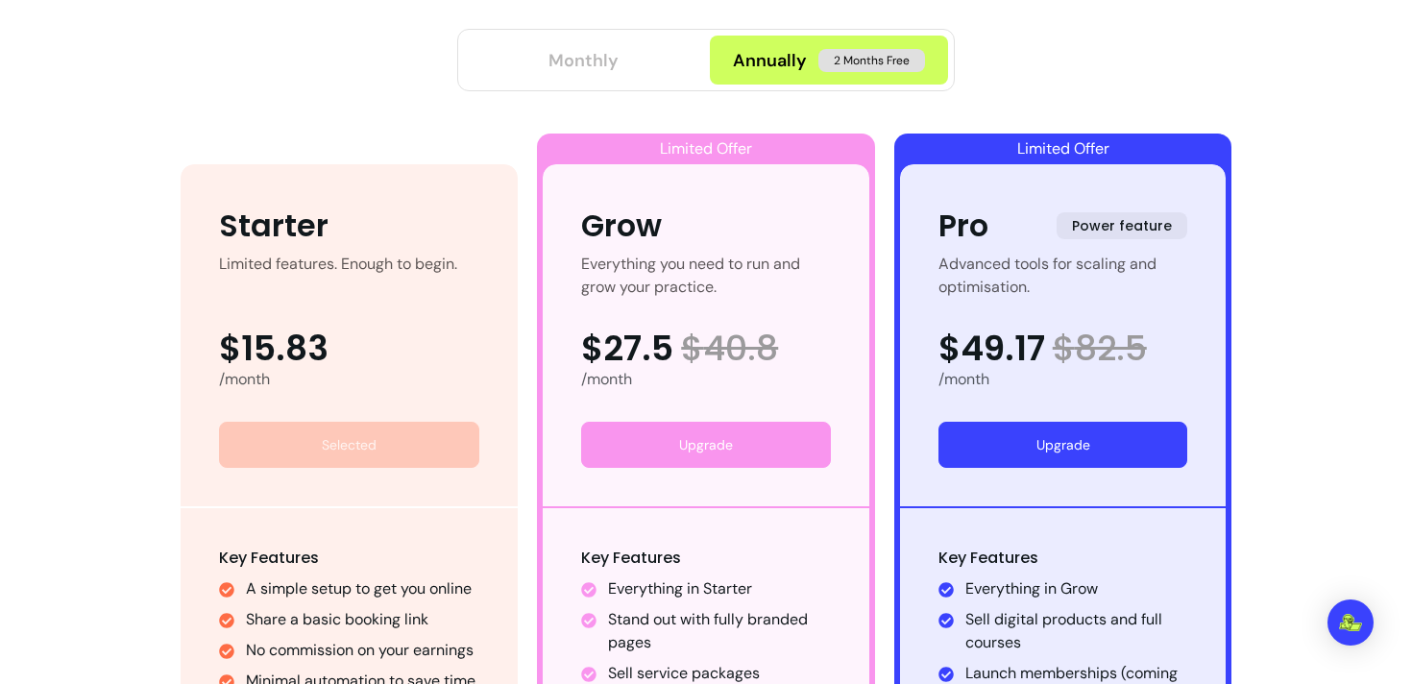
click at [639, 58] on button "Monthly" at bounding box center [583, 60] width 238 height 49
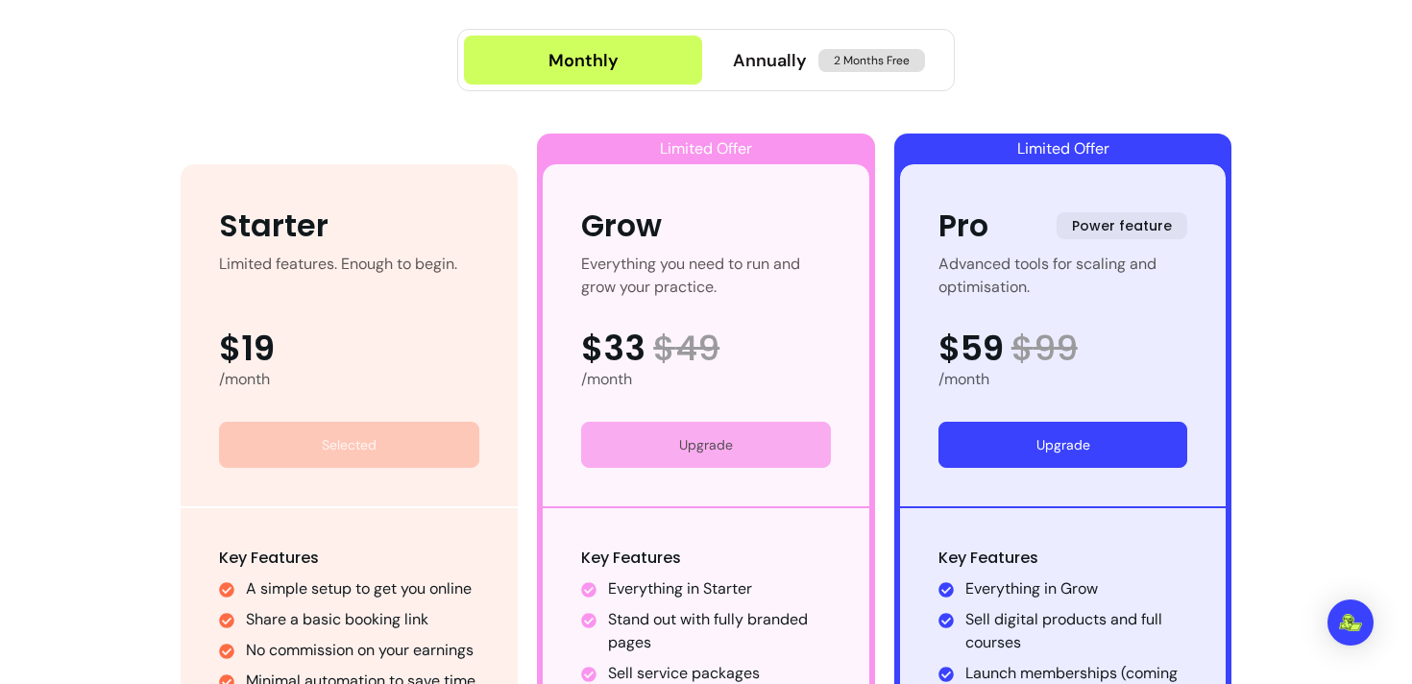
click at [690, 449] on button "Upgrade" at bounding box center [706, 445] width 250 height 46
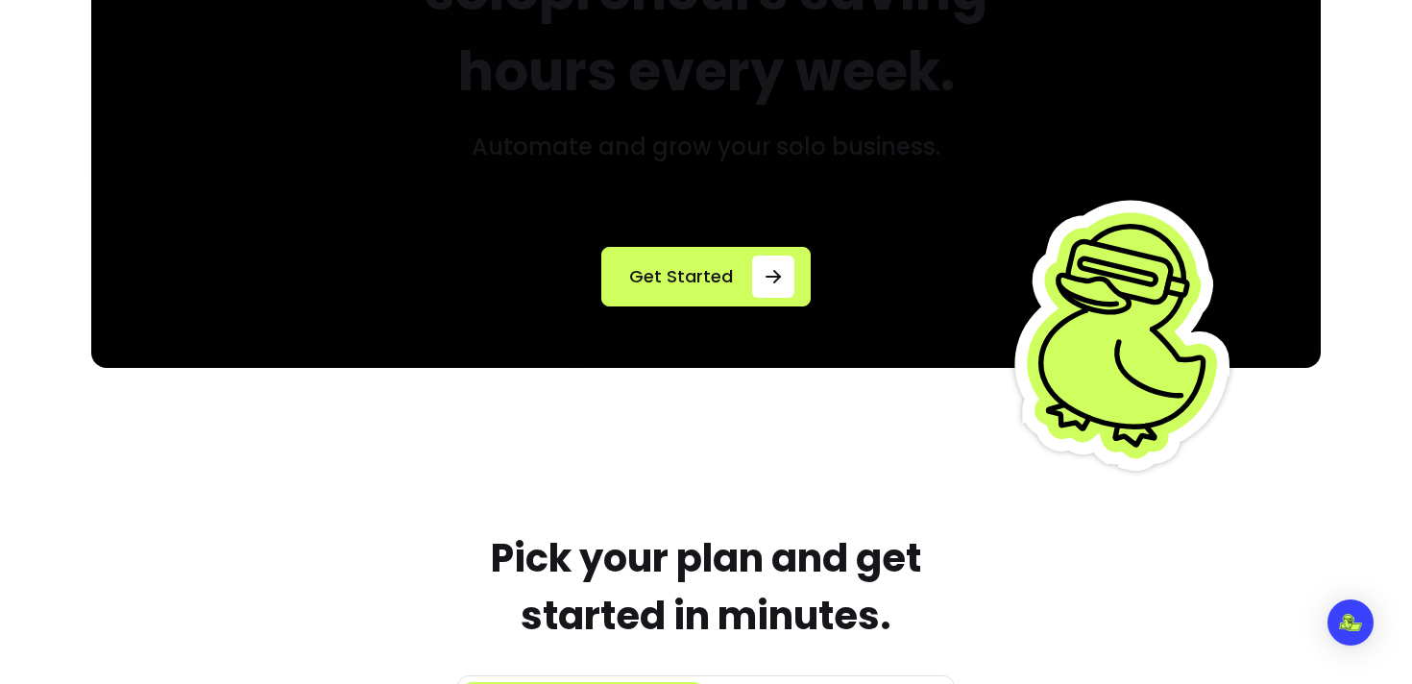
scroll to position [0, 0]
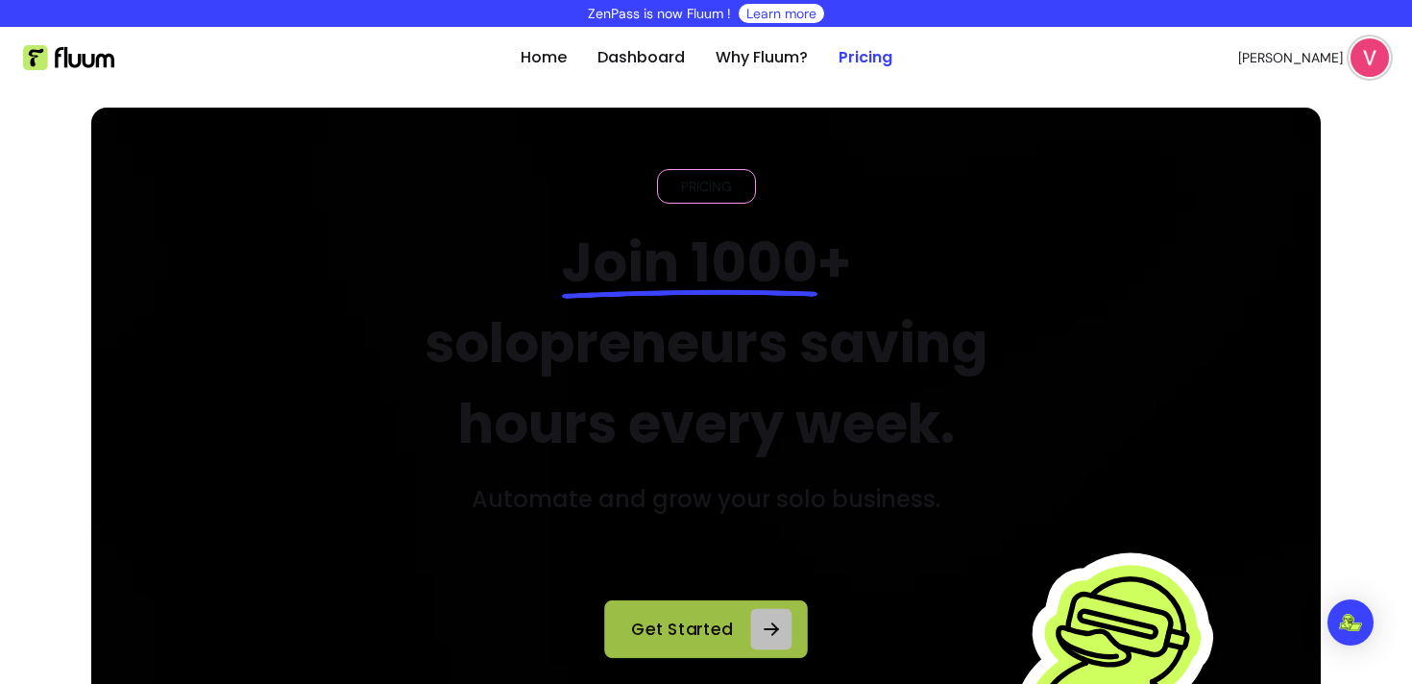
click at [682, 623] on span "Get Started" at bounding box center [682, 629] width 123 height 26
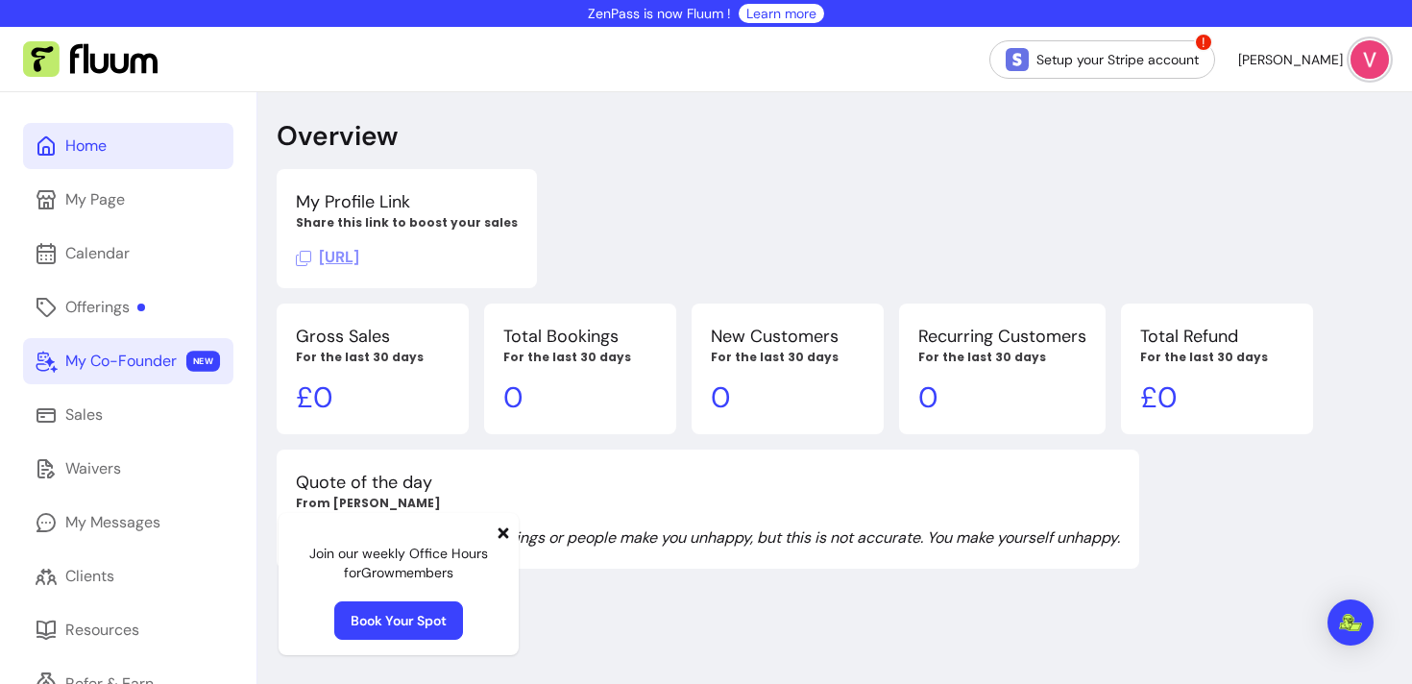
click at [94, 367] on div "My Co-Founder" at bounding box center [120, 361] width 111 height 23
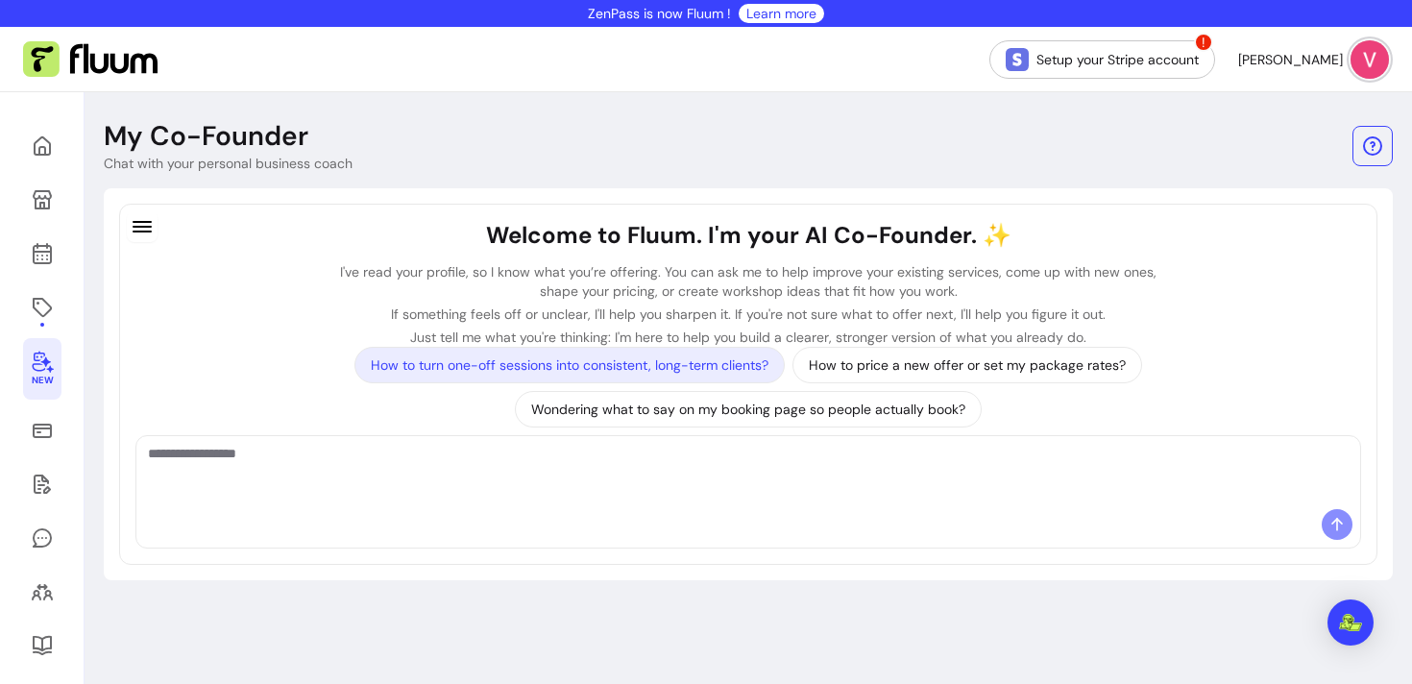
click at [477, 368] on p "How to turn one-off sessions into consistent, long-term clients?" at bounding box center [570, 364] width 398 height 19
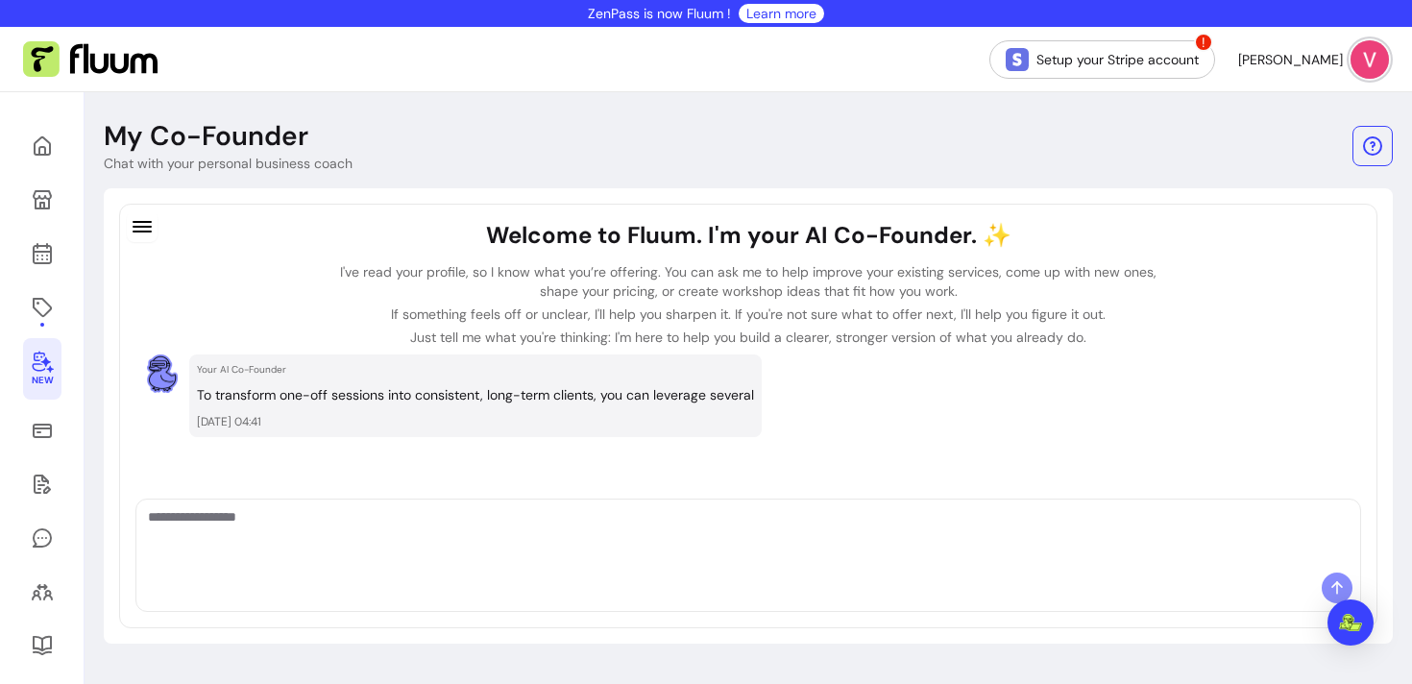
click at [265, 493] on div "Welcome to Fluum. I'm your AI Co-Founder. ✨ I've read your profile, so I know w…" at bounding box center [748, 359] width 1211 height 279
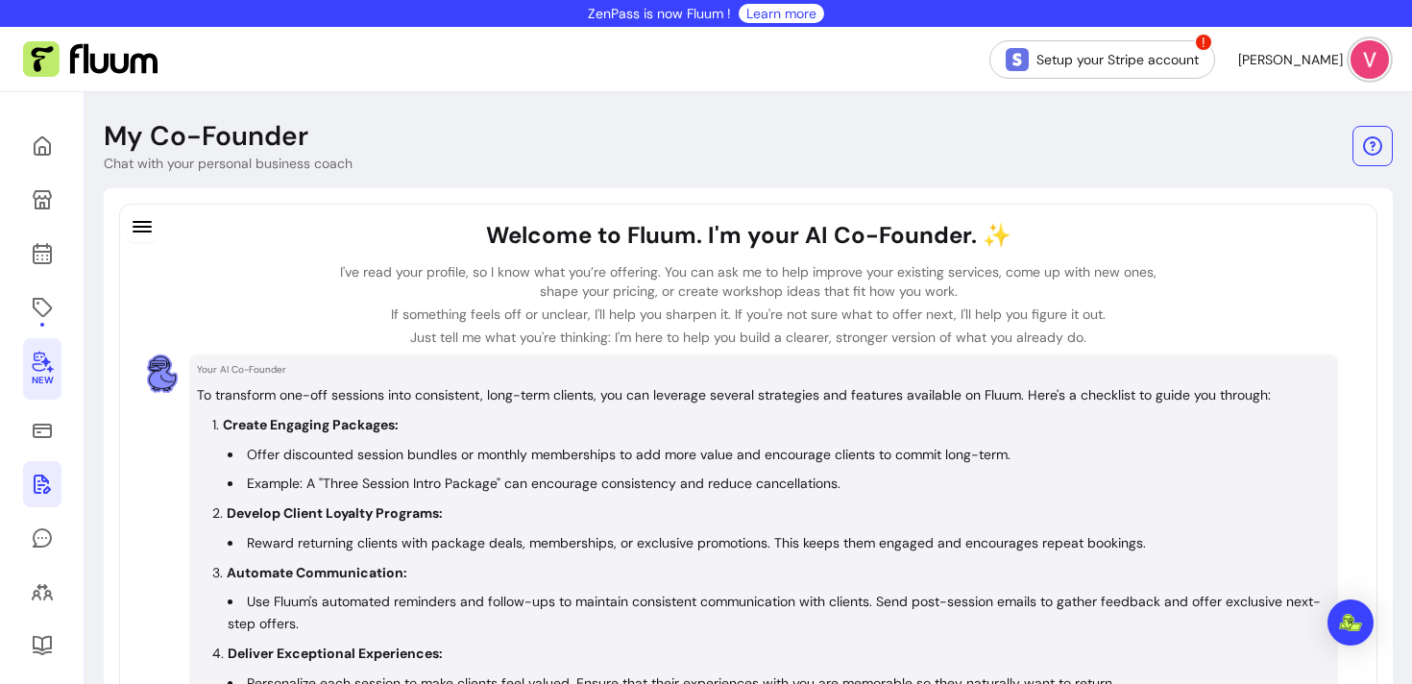
click at [40, 490] on icon at bounding box center [42, 484] width 23 height 23
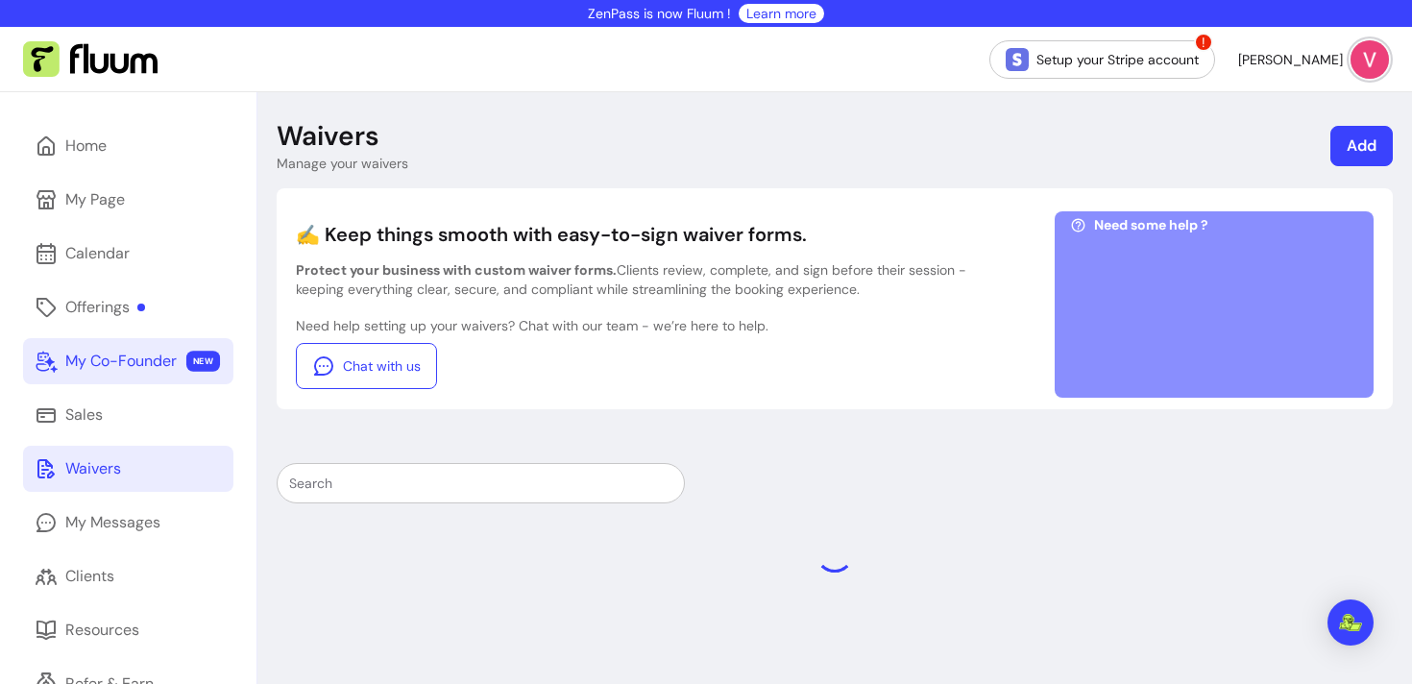
scroll to position [108, 0]
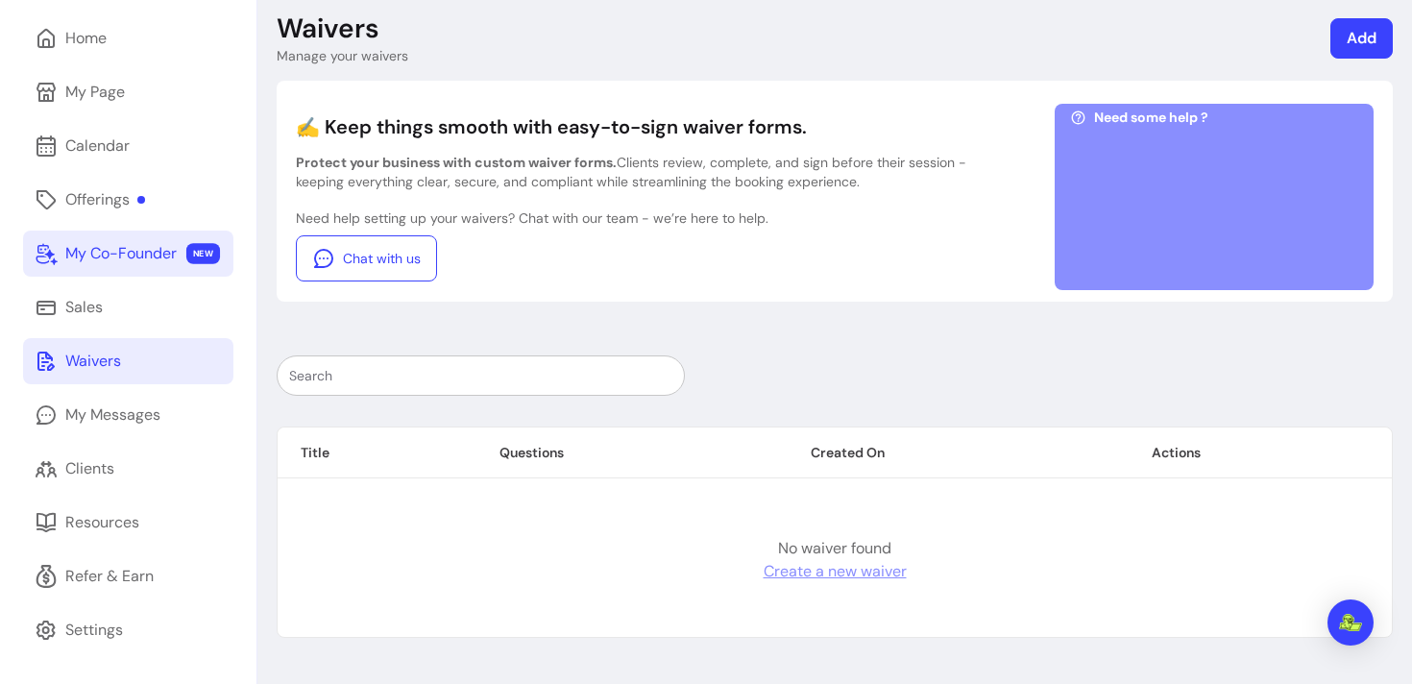
click at [1358, 37] on link "Add" at bounding box center [1362, 38] width 62 height 40
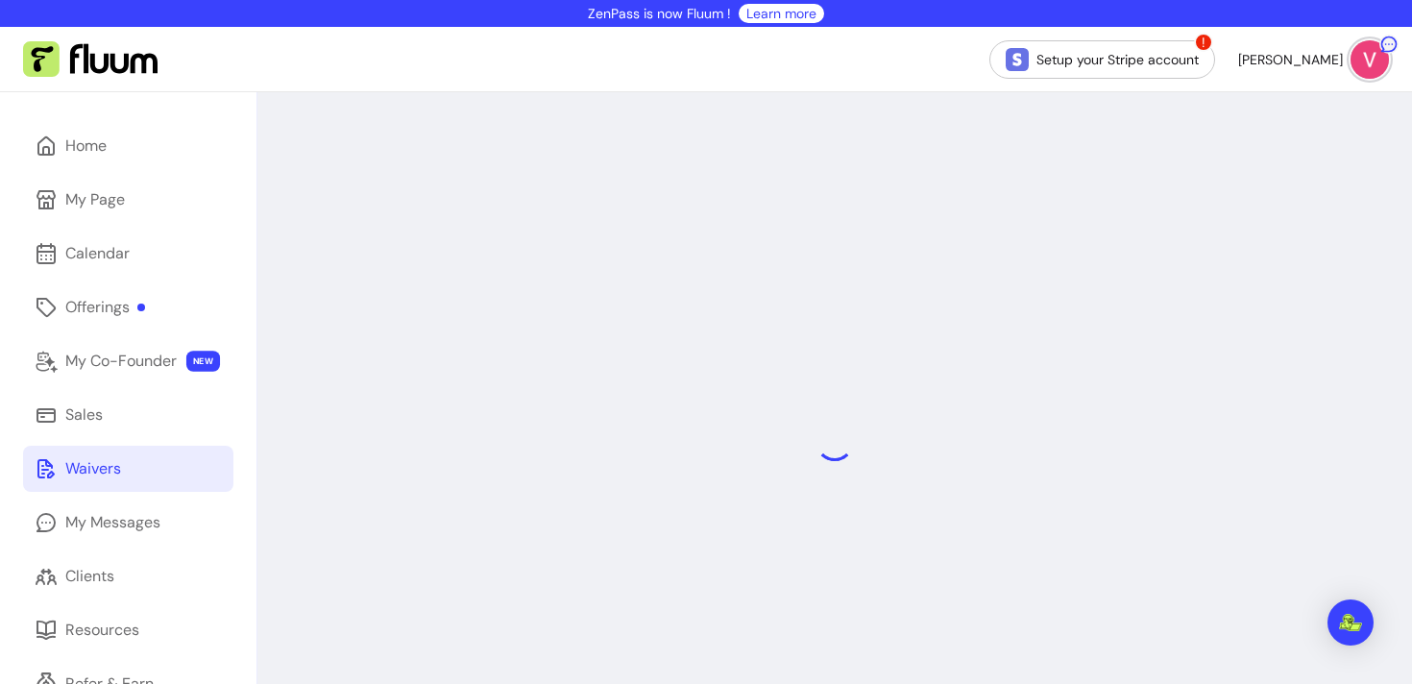
select select "*"
